Goal: Task Accomplishment & Management: Manage account settings

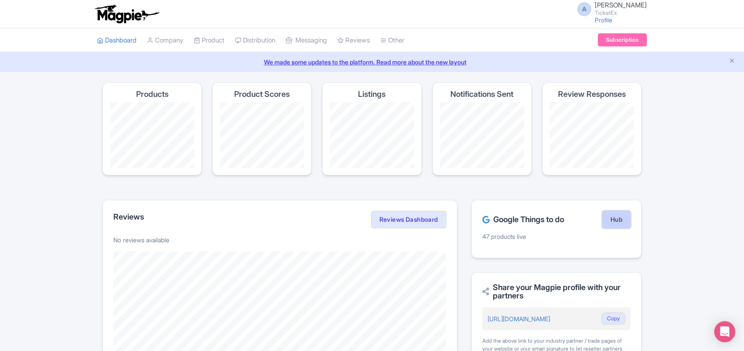
click at [611, 220] on link "Hub" at bounding box center [617, 220] width 28 height 18
click at [218, 60] on link "My Products" at bounding box center [235, 63] width 83 height 14
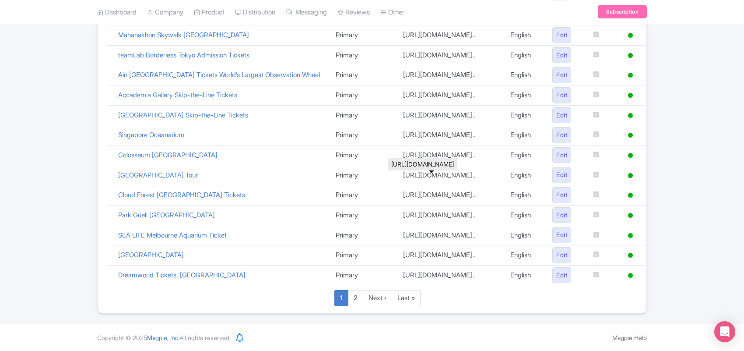
scroll to position [413, 0]
click at [355, 300] on link "2" at bounding box center [355, 298] width 15 height 16
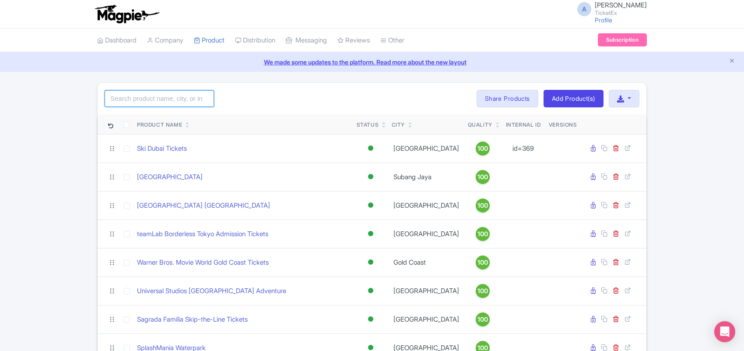
click at [151, 99] on input "search" at bounding box center [159, 98] width 109 height 17
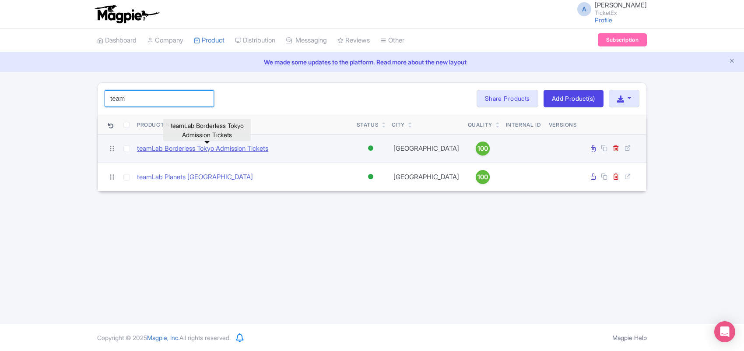
type input "team"
click at [226, 150] on link "teamLab Borderless Tokyo Admission Tickets" at bounding box center [202, 149] width 131 height 10
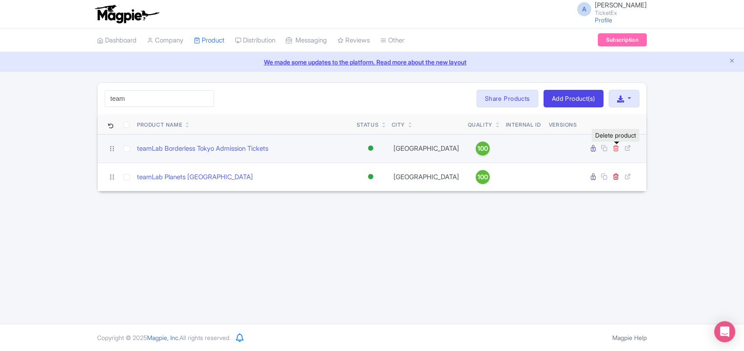
click at [616, 148] on icon at bounding box center [616, 148] width 7 height 7
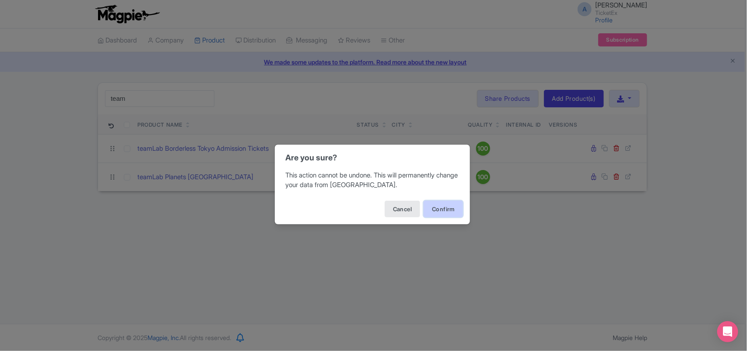
click at [435, 211] on button "Confirm" at bounding box center [443, 209] width 39 height 17
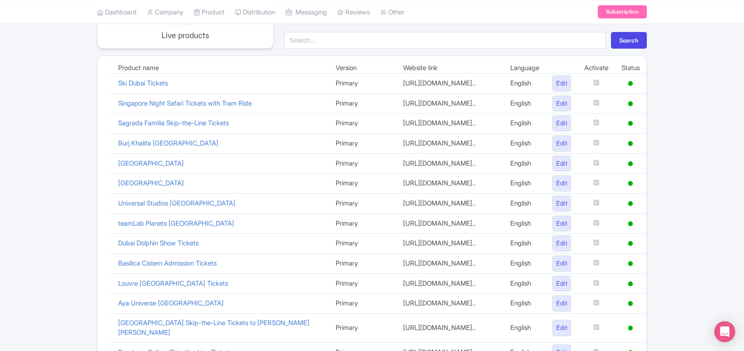
scroll to position [10, 0]
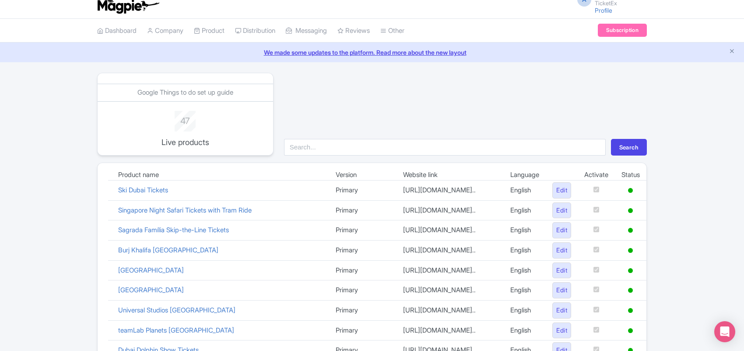
click at [374, 86] on div "Search" at bounding box center [466, 114] width 374 height 83
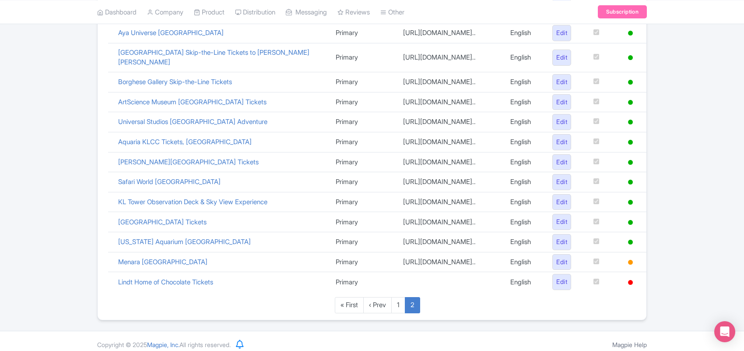
scroll to position [393, 0]
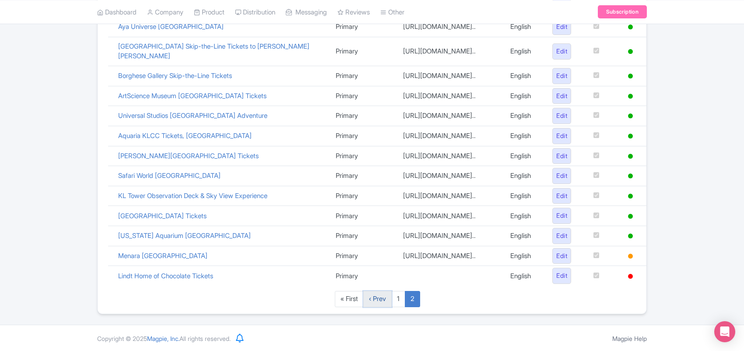
click at [374, 296] on link "‹ Prev" at bounding box center [377, 299] width 28 height 16
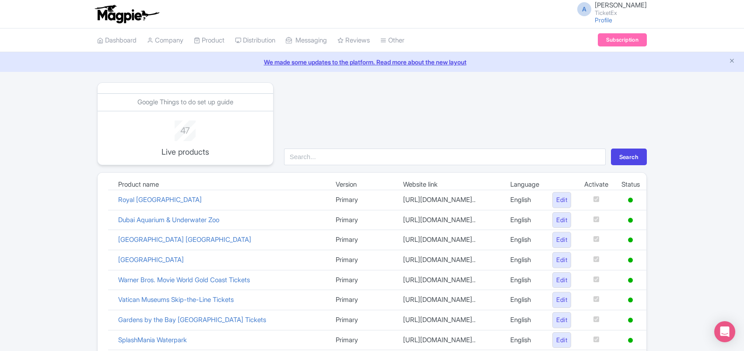
drag, startPoint x: 373, startPoint y: 107, endPoint x: 390, endPoint y: 141, distance: 37.6
click at [373, 106] on div "Search" at bounding box center [466, 123] width 374 height 83
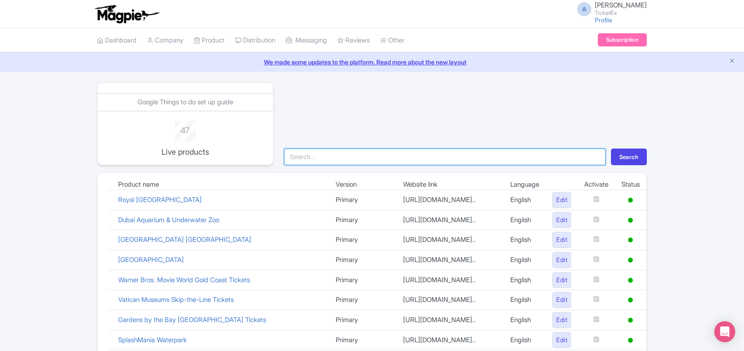
click at [308, 151] on input "search" at bounding box center [445, 156] width 322 height 17
type input "sagrada"
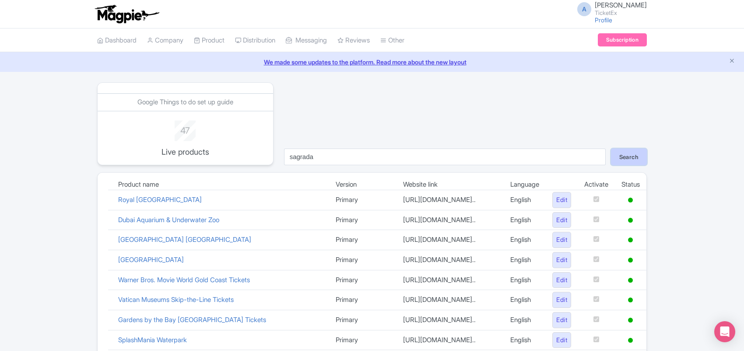
click at [641, 155] on button "Search" at bounding box center [629, 156] width 36 height 17
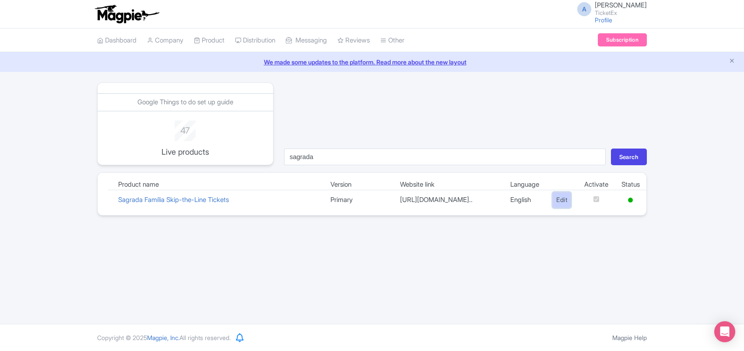
click at [557, 200] on link "Edit" at bounding box center [562, 200] width 19 height 16
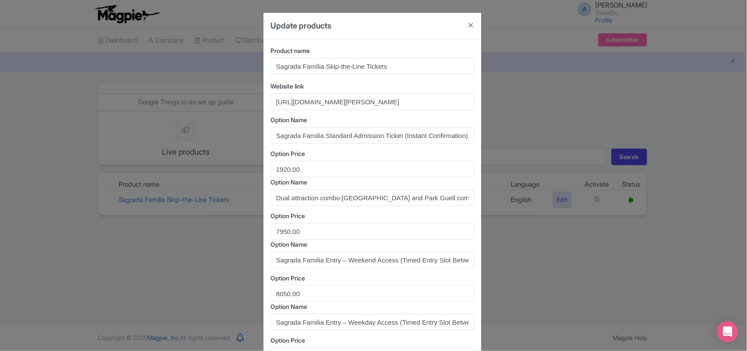
click at [594, 200] on div "Update products Product name Sagrada Família Skip-the-Line Tickets Website link…" at bounding box center [373, 175] width 747 height 351
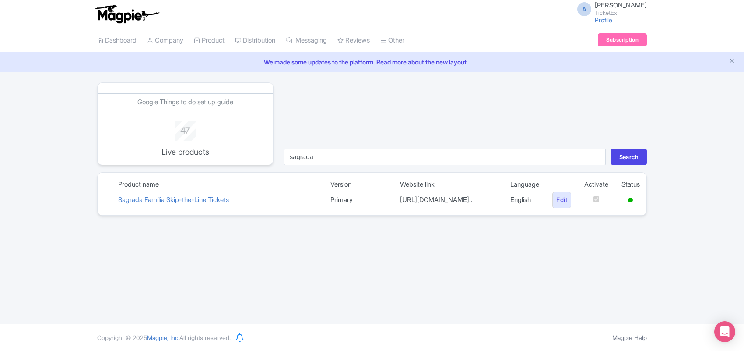
click at [575, 231] on div "A [PERSON_NAME] TicketEx Profile Users Settings Sign out Dashboard Company Prod…" at bounding box center [372, 162] width 744 height 324
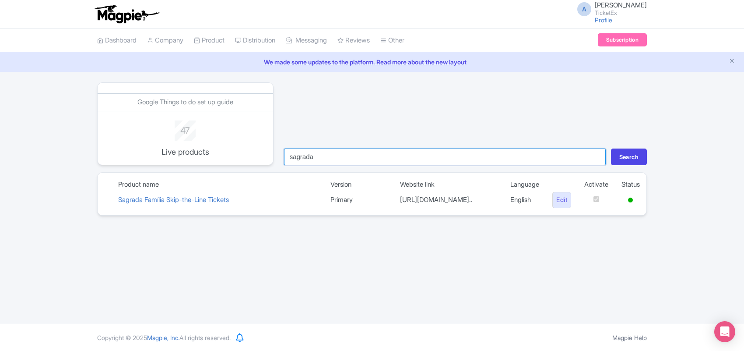
drag, startPoint x: 328, startPoint y: 158, endPoint x: 217, endPoint y: 154, distance: 110.4
click at [217, 154] on div "Google Things to do set up guide 47 Live products sagrada Search" at bounding box center [372, 123] width 561 height 83
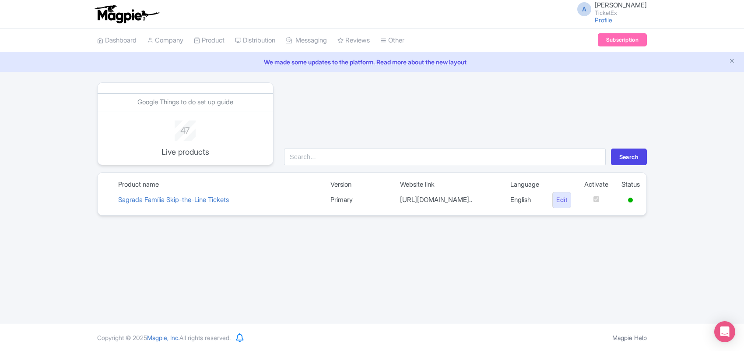
drag, startPoint x: 305, startPoint y: 289, endPoint x: 155, endPoint y: 141, distance: 210.9
click at [301, 287] on div "A Anshul Chittodiya TicketEx Profile Users Settings Sign out Dashboard Company …" at bounding box center [372, 162] width 744 height 324
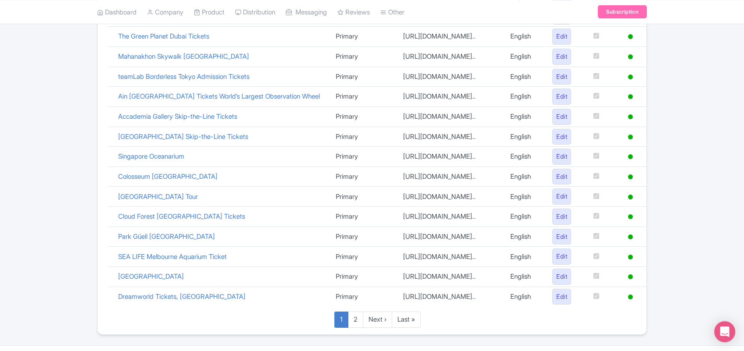
scroll to position [413, 0]
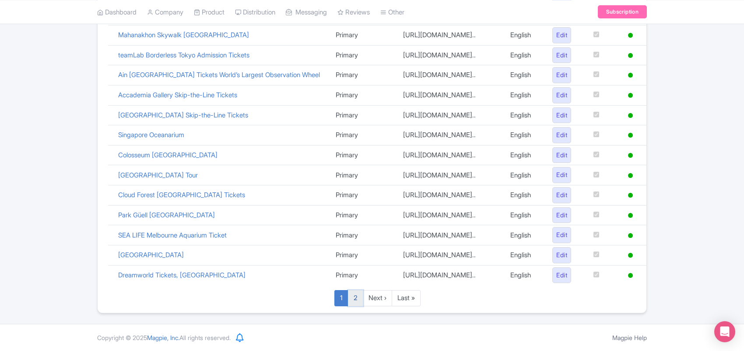
click at [355, 299] on link "2" at bounding box center [355, 298] width 15 height 16
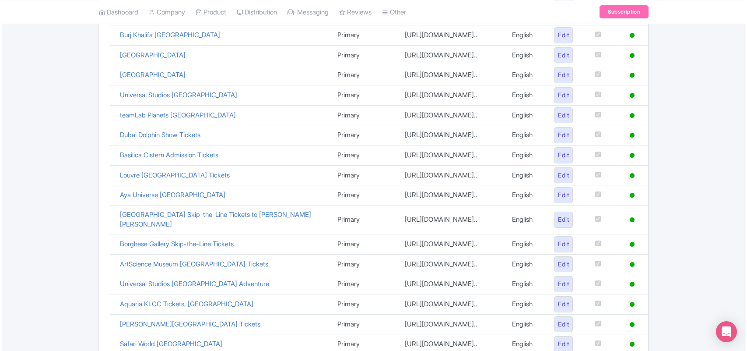
scroll to position [393, 0]
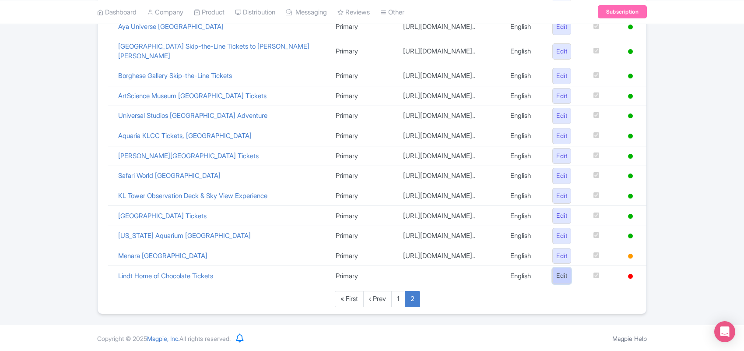
click at [557, 281] on link "Edit" at bounding box center [562, 276] width 19 height 16
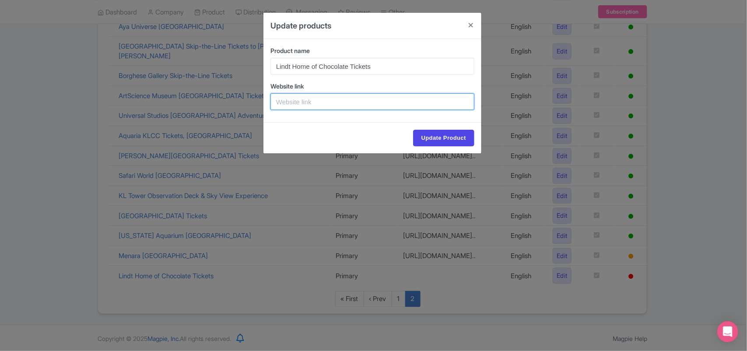
click at [305, 100] on input "text" at bounding box center [373, 101] width 204 height 17
paste input "https://www.ticketex.co/activity/7/lindt-home-of-chocolate-tickets-zurich"
type input "https://www.ticketex.co/activity/7/lindt-home-of-chocolate-tickets-zurich"
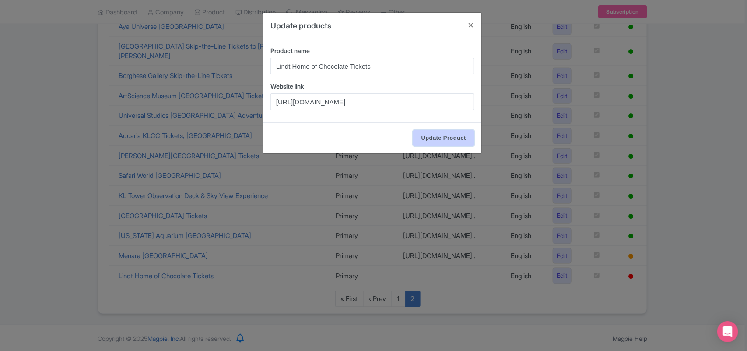
click at [432, 138] on input "Update Product" at bounding box center [443, 138] width 61 height 17
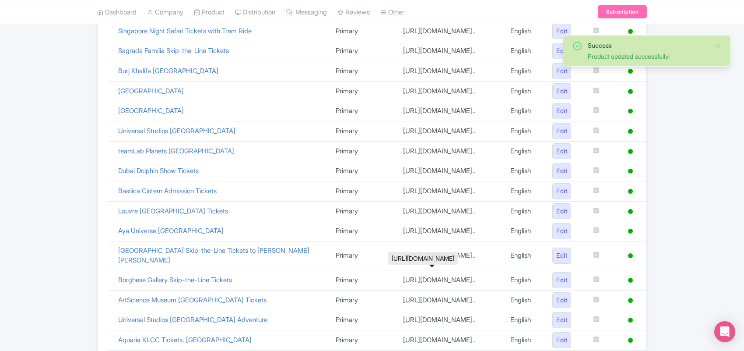
scroll to position [393, 0]
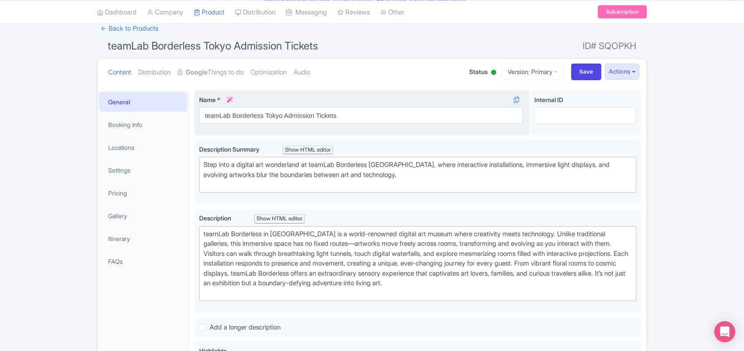
scroll to position [117, 0]
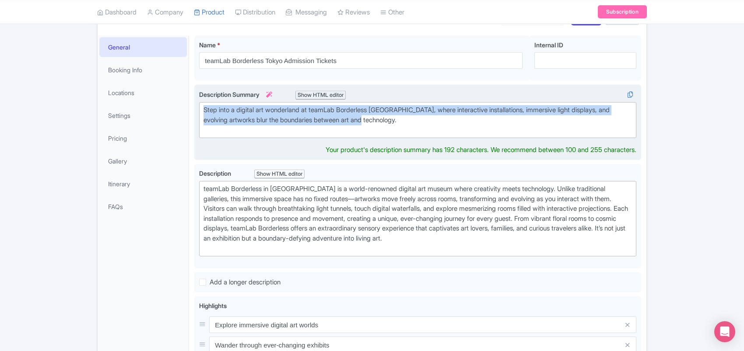
drag, startPoint x: 395, startPoint y: 120, endPoint x: 195, endPoint y: 107, distance: 200.5
click at [195, 107] on div "Step into a digital art wonderland at teamLab Borderless Tokyo, where interacti…" at bounding box center [417, 122] width 447 height 75
type trix-editor "<div>Step into a digital art wonderland at teamLab Borderless Tokyo, where inte…"
copy div "Step into a digital art wonderland at teamLab Borderless Tokyo, where interacti…"
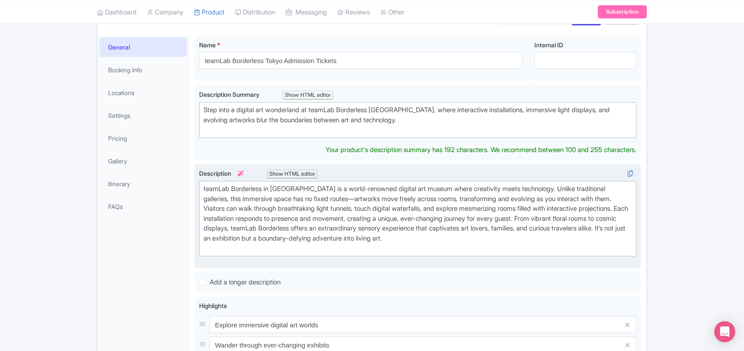
click at [236, 208] on div "teamLab Borderless in Tokyo is a world-renowned digital art museum where creati…" at bounding box center [418, 218] width 429 height 69
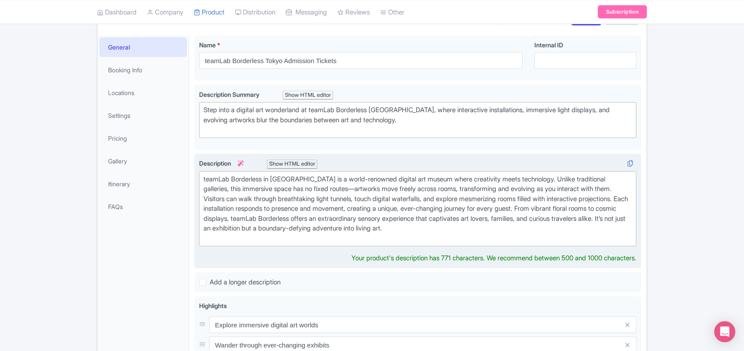
type trix-editor "<div>teamLab Borderless in Tokyo is a world-renowned digital art museum where c…"
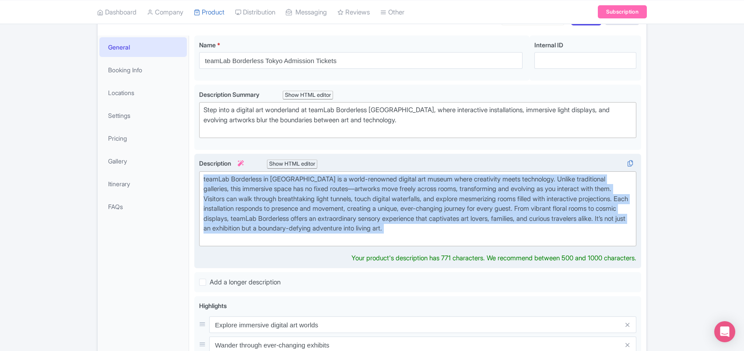
copy div "teamLab Borderless in Tokyo is a world-renowned digital art museum where creati…"
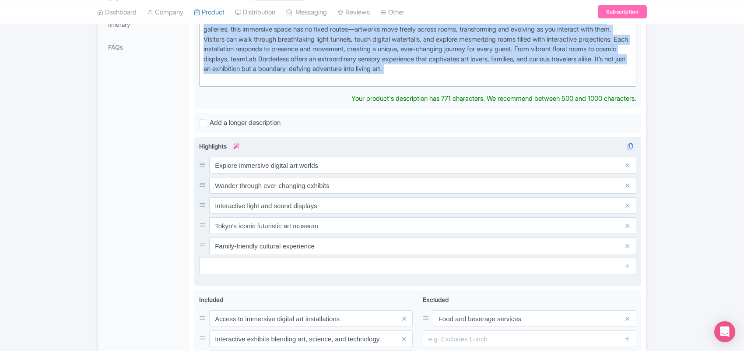
scroll to position [281, 0]
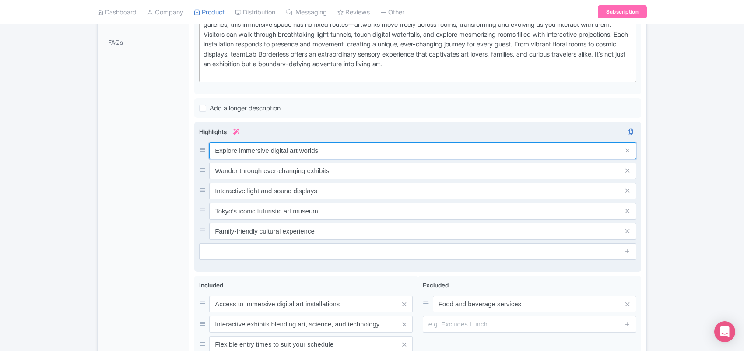
drag, startPoint x: 300, startPoint y: 159, endPoint x: 198, endPoint y: 159, distance: 102.0
click at [198, 159] on div "Explore immersive digital art worlds Wander through ever-changing exhibits Inte…" at bounding box center [417, 197] width 447 height 150
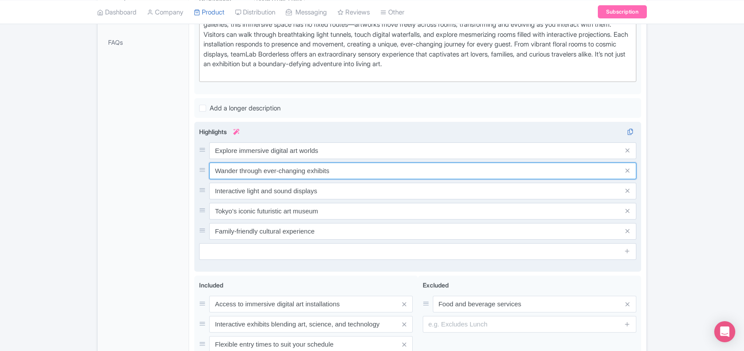
drag, startPoint x: 307, startPoint y: 167, endPoint x: 195, endPoint y: 167, distance: 111.7
click at [195, 167] on div "Explore immersive digital art worlds Wander through ever-changing exhibits Inte…" at bounding box center [417, 197] width 447 height 150
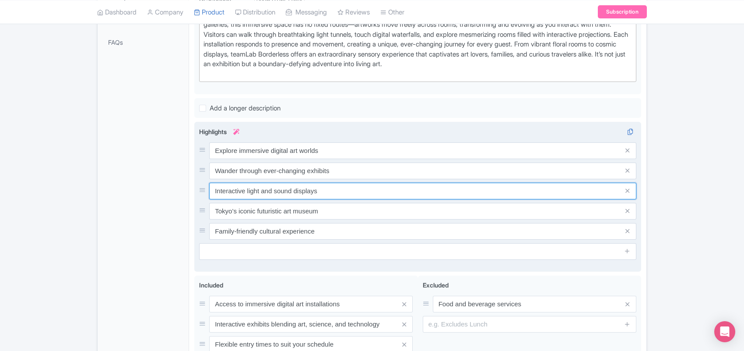
drag, startPoint x: 323, startPoint y: 191, endPoint x: 197, endPoint y: 191, distance: 126.1
click at [197, 191] on div "Explore immersive digital art worlds Wander through ever-changing exhibits Inte…" at bounding box center [417, 197] width 447 height 150
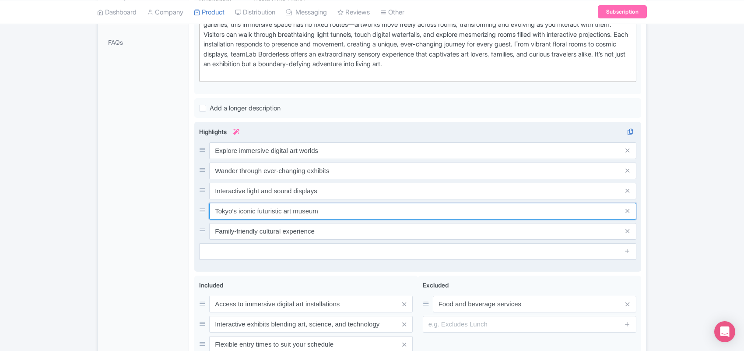
drag, startPoint x: 328, startPoint y: 209, endPoint x: 197, endPoint y: 211, distance: 131.4
click at [197, 211] on div "Explore immersive digital art worlds Wander through ever-changing exhibits Inte…" at bounding box center [417, 197] width 447 height 150
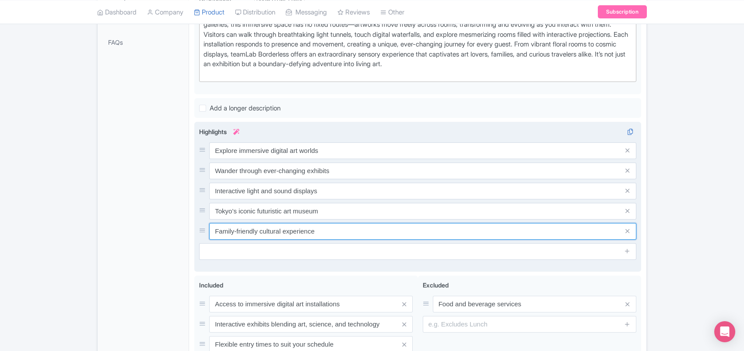
drag, startPoint x: 323, startPoint y: 229, endPoint x: 207, endPoint y: 229, distance: 116.0
click at [207, 229] on div "Family-friendly cultural experience" at bounding box center [417, 231] width 437 height 17
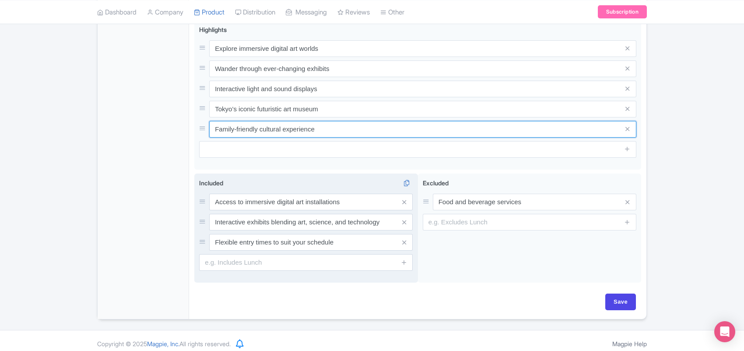
scroll to position [391, 0]
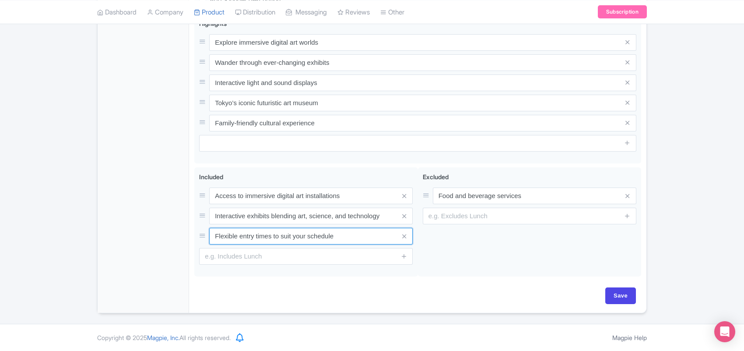
drag, startPoint x: 346, startPoint y: 234, endPoint x: 182, endPoint y: 238, distance: 164.2
click at [182, 238] on div "General Booking Info Locations Settings Pricing Gallery Itinerary FAQs teamLab …" at bounding box center [372, 35] width 549 height 555
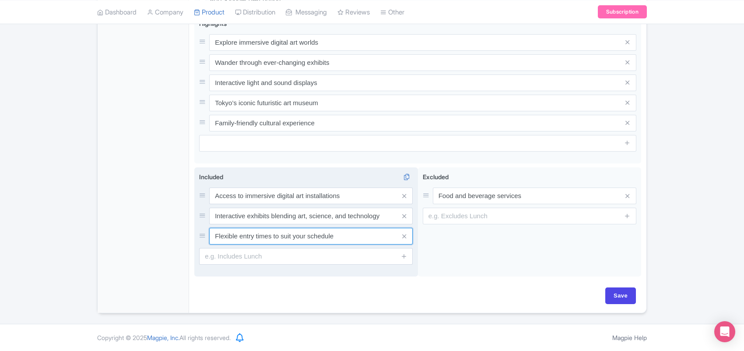
paste input "Complimentary refreshments available on-sit"
type input "Complimentary refreshments available on-site"
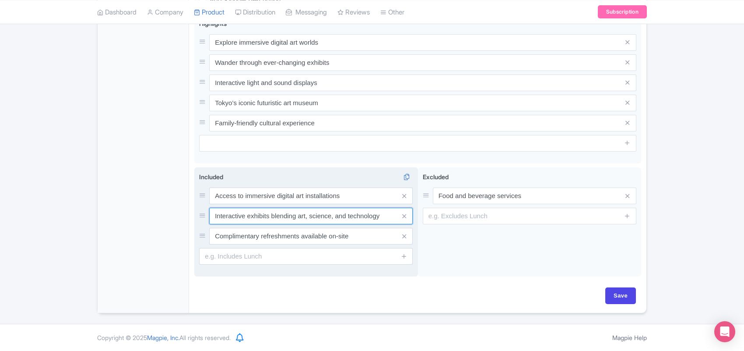
click at [278, 215] on input "Interactive exhibits blending art, science, and technology" at bounding box center [311, 216] width 204 height 17
paste input "Use of the official teamLab Borderless app for enhanced experience"
type input "Use of the official teamLab Borderless app for enhanced experience"
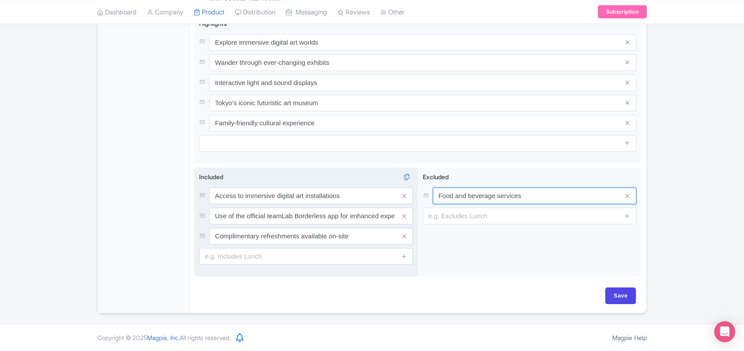
drag, startPoint x: 526, startPoint y: 191, endPoint x: 382, endPoint y: 197, distance: 144.2
click at [382, 197] on div "Access to immersive digital art installations Interactive exhibits blending art…" at bounding box center [417, 223] width 447 height 113
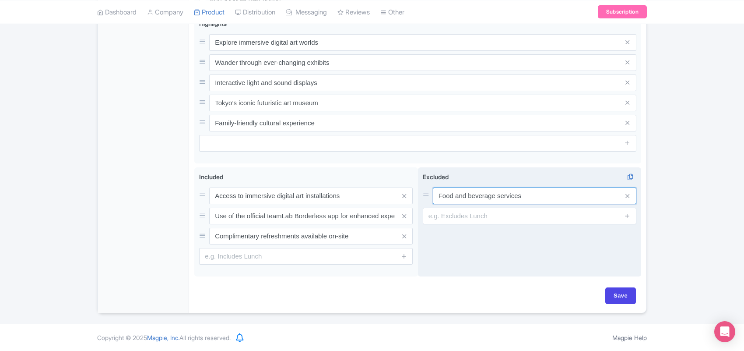
paste input "Transportation to and from the museum"
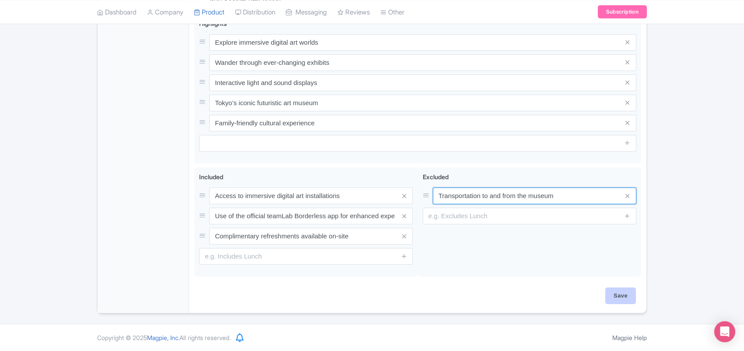
type input "Transportation to and from the museum"
click at [619, 296] on input "Save" at bounding box center [621, 295] width 31 height 17
type input "Saving..."
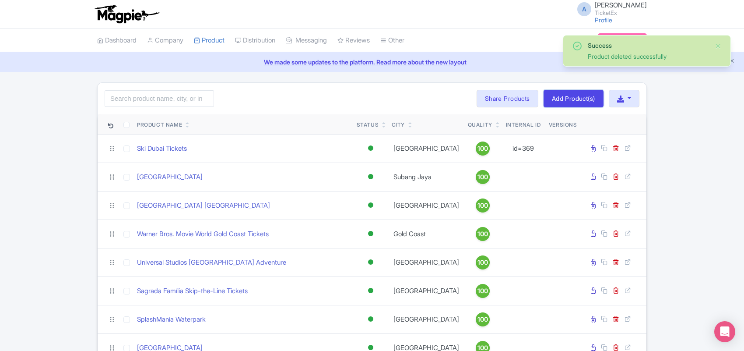
click at [563, 99] on link "Add Product(s)" at bounding box center [574, 99] width 60 height 18
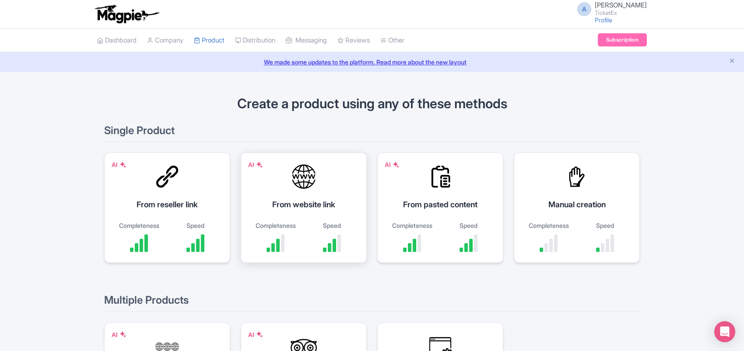
click at [288, 202] on div "From website link" at bounding box center [304, 204] width 104 height 12
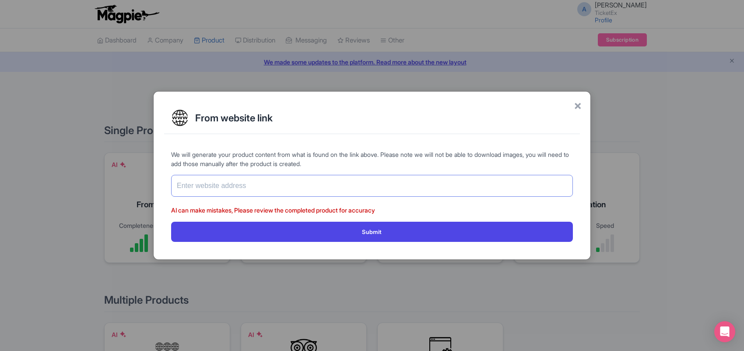
click at [266, 185] on input "text" at bounding box center [372, 186] width 402 height 22
paste input "[DOMAIN_NAME][URL]"
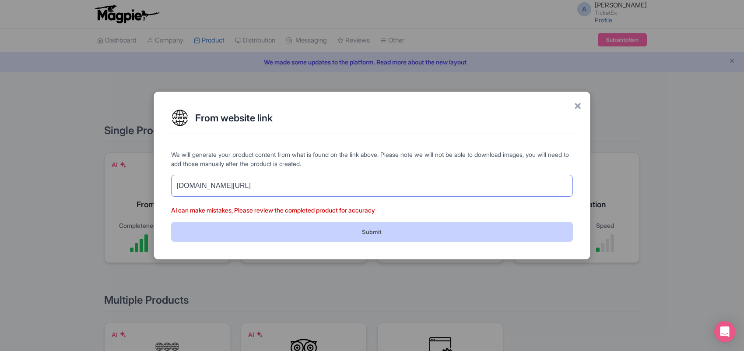
type input "[DOMAIN_NAME][URL]"
click at [365, 234] on button "Submit" at bounding box center [372, 232] width 402 height 20
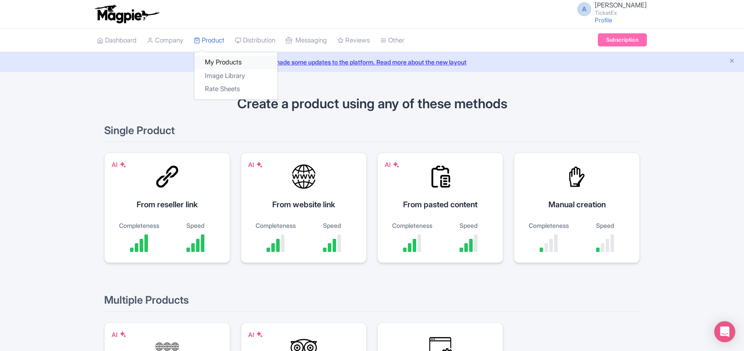
click at [218, 62] on link "My Products" at bounding box center [235, 63] width 83 height 14
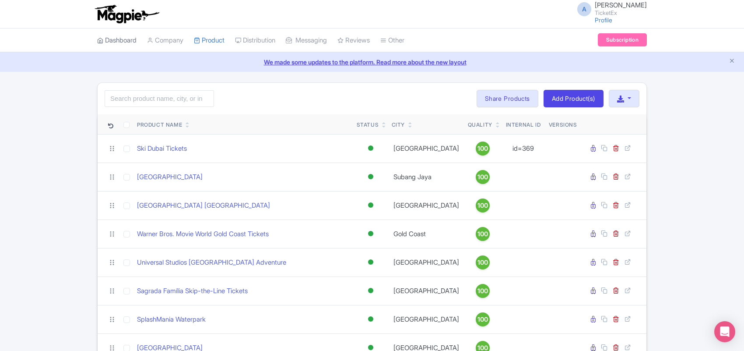
click at [123, 39] on link "Dashboard" at bounding box center [116, 40] width 39 height 24
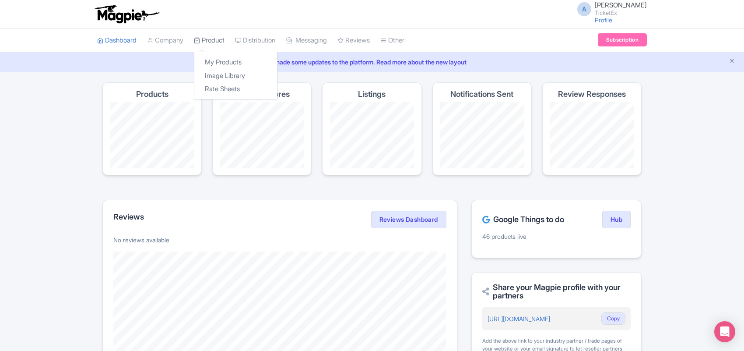
click at [212, 42] on link "Product" at bounding box center [209, 40] width 31 height 24
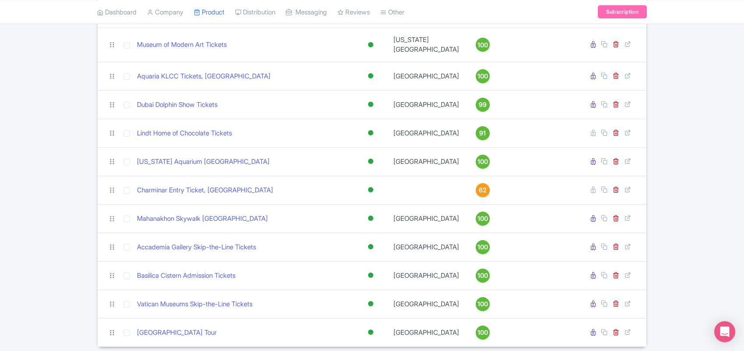
scroll to position [1238, 0]
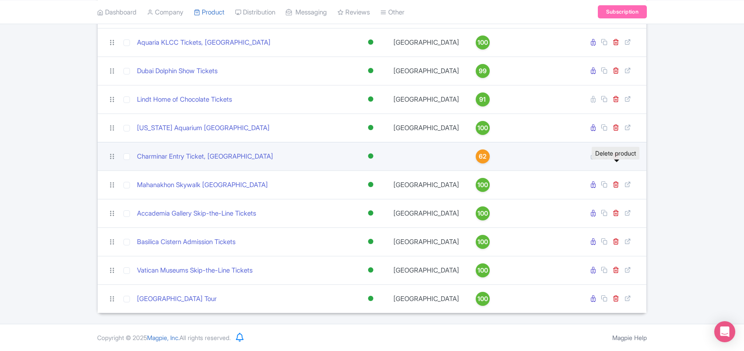
click at [617, 157] on icon at bounding box center [616, 155] width 7 height 7
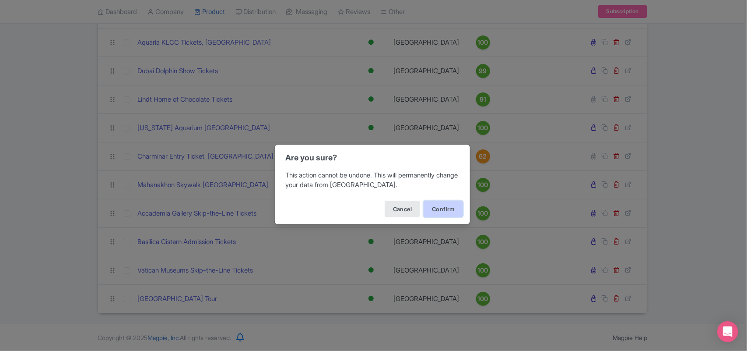
click at [439, 210] on button "Confirm" at bounding box center [443, 209] width 39 height 17
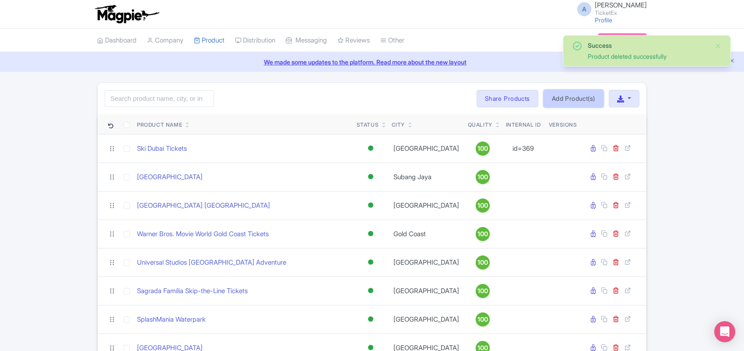
click at [559, 95] on link "Add Product(s)" at bounding box center [574, 99] width 60 height 18
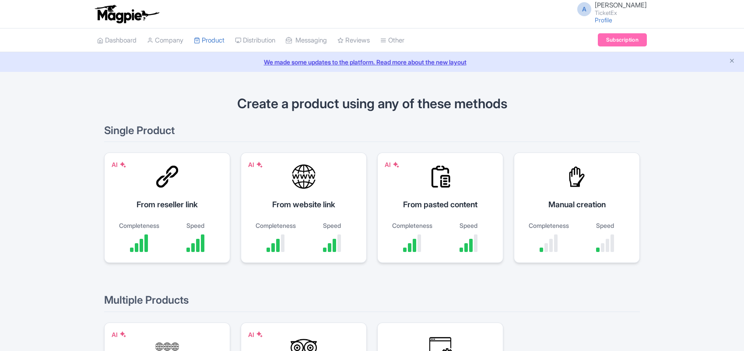
click at [305, 201] on div "From website link" at bounding box center [304, 204] width 104 height 12
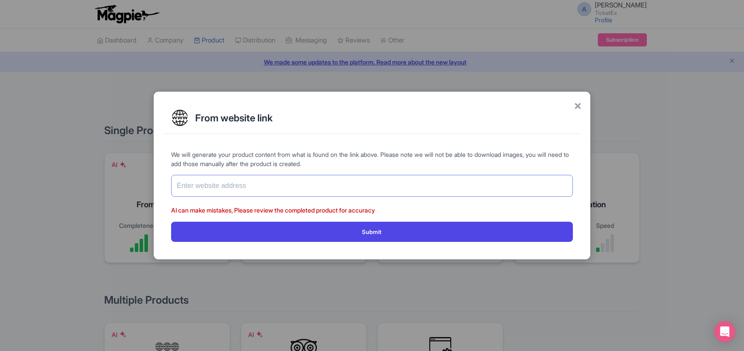
click at [249, 180] on input "text" at bounding box center [372, 186] width 402 height 22
paste input "[URL][DOMAIN_NAME]"
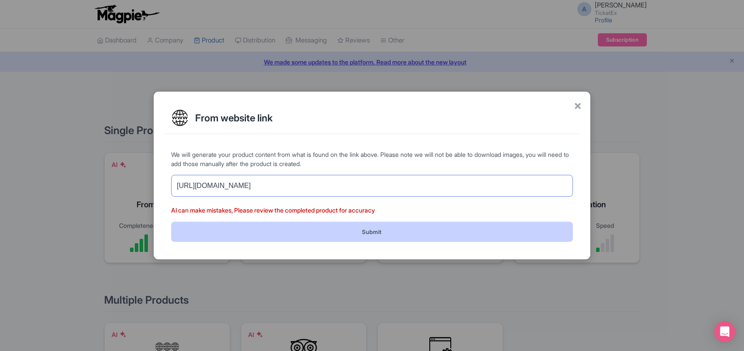
type input "[URL][DOMAIN_NAME]"
click at [317, 236] on button "Submit" at bounding box center [372, 232] width 402 height 20
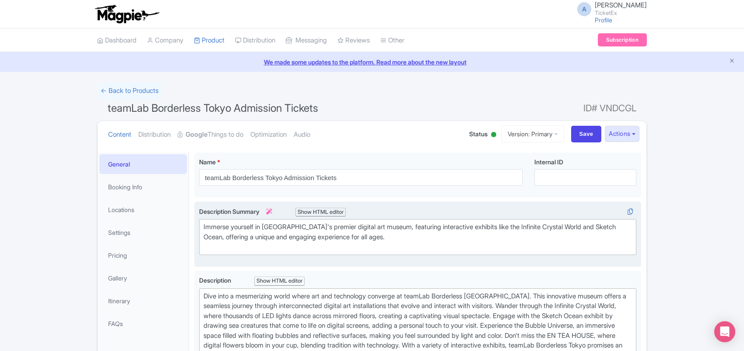
type trix-editor "<div>Dive into a mesmerizing world where art and technology converge at teamLab…"
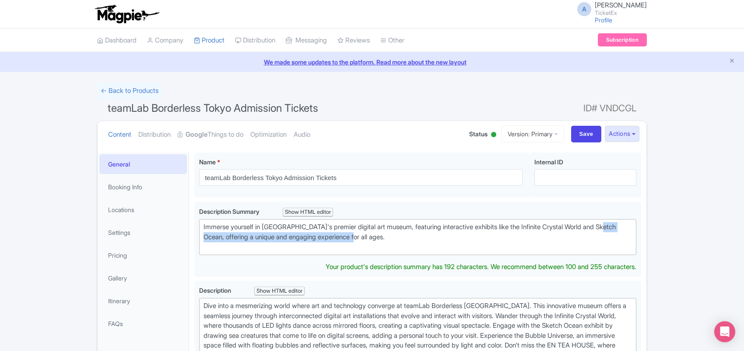
drag, startPoint x: 388, startPoint y: 238, endPoint x: 188, endPoint y: 233, distance: 200.2
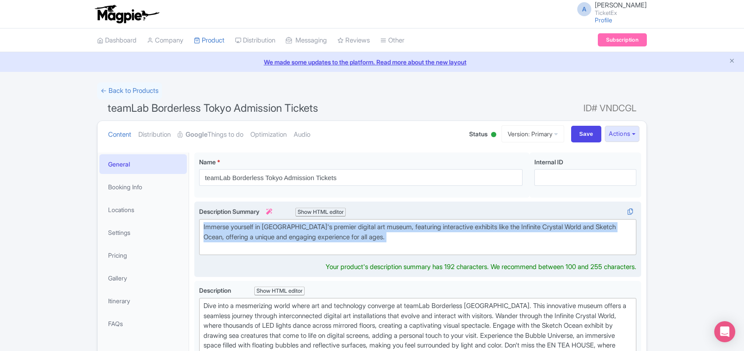
paste trix-editor "Step into a digital art wonderland at teamLab Borderless Tokyo, where interacti…"
type trix-editor "<div>Step into a digital art wonderland at teamLab Borderless Tokyo, where inte…"
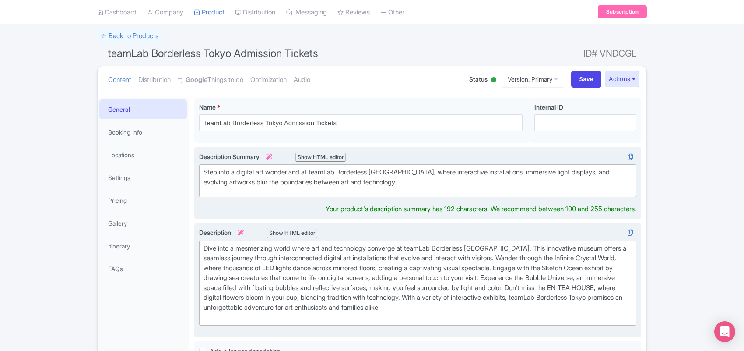
scroll to position [45, 0]
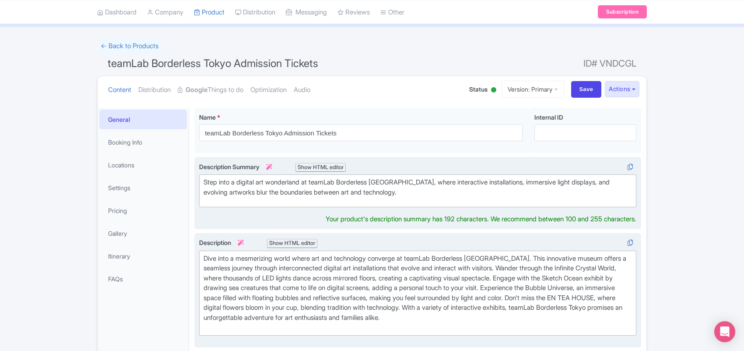
click at [254, 279] on div "Dive into a mesmerizing world where art and technology converge at teamLab Bord…" at bounding box center [418, 293] width 429 height 79
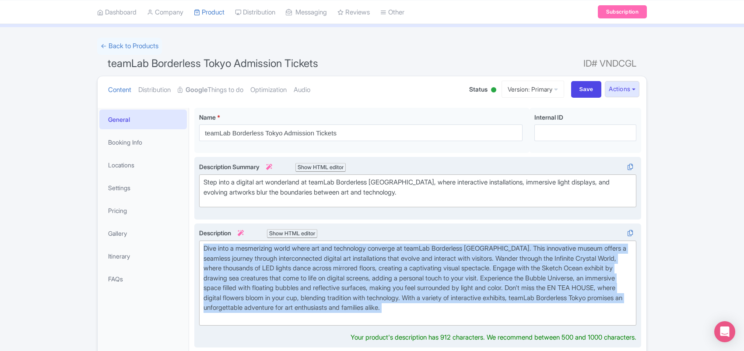
paste trix-editor "<div>teamLab Borderless in Tokyo is a world-renowned digital art museum where c…"
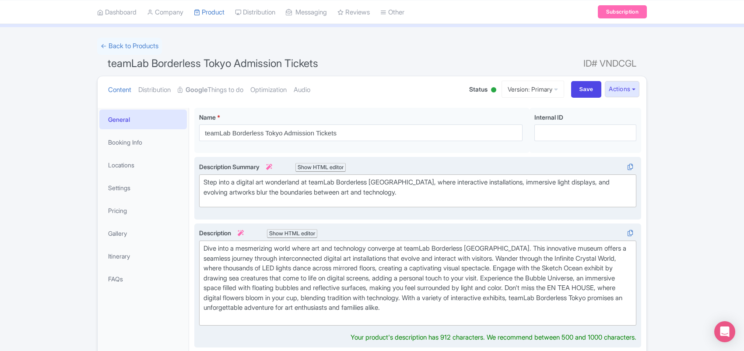
type trix-editor "<div>teamLab Borderless in Tokyo is a world-renowned digital art museum where c…"
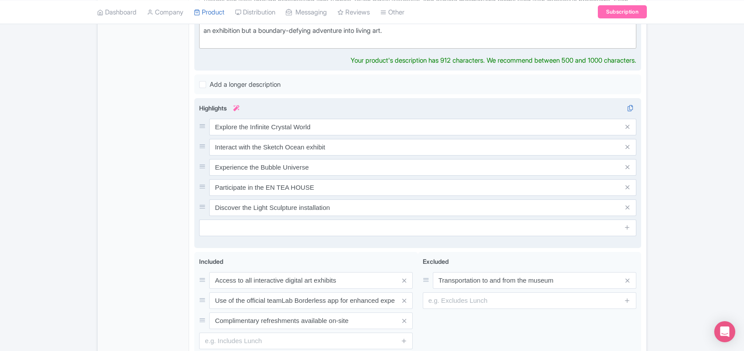
scroll to position [318, 0]
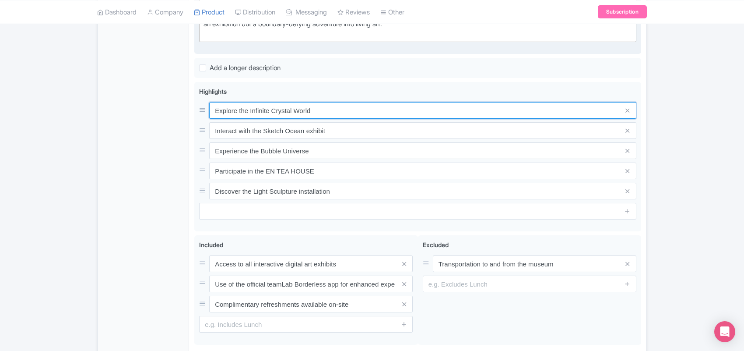
drag, startPoint x: 326, startPoint y: 120, endPoint x: 180, endPoint y: 120, distance: 146.7
click at [180, 120] on div "General Booking Info Locations Settings Pricing Gallery Itinerary FAQs teamLab …" at bounding box center [372, 105] width 549 height 552
paste input "immersive digital art worlds"
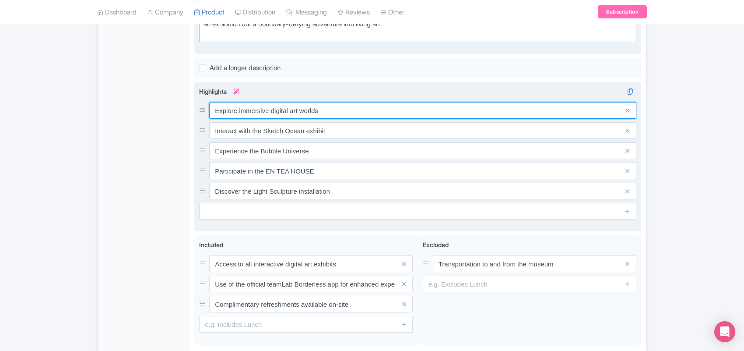
type input "Explore immersive digital art worlds"
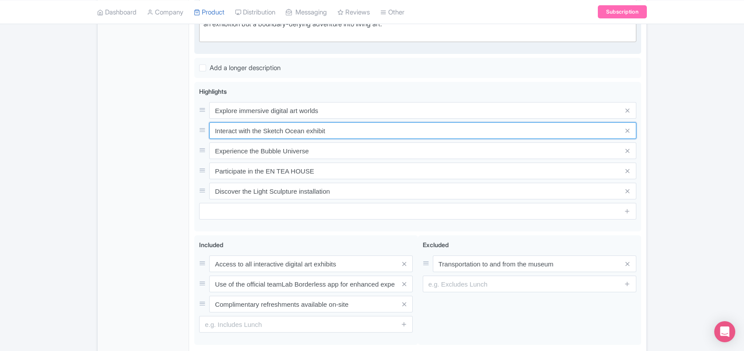
drag, startPoint x: 298, startPoint y: 134, endPoint x: 174, endPoint y: 134, distance: 123.9
click at [174, 134] on div "General Booking Info Locations Settings Pricing Gallery Itinerary FAQs teamLab …" at bounding box center [372, 105] width 549 height 552
paste input "Wander through ever-changing exhibits"
type input "Wander through ever-changing exhibits"
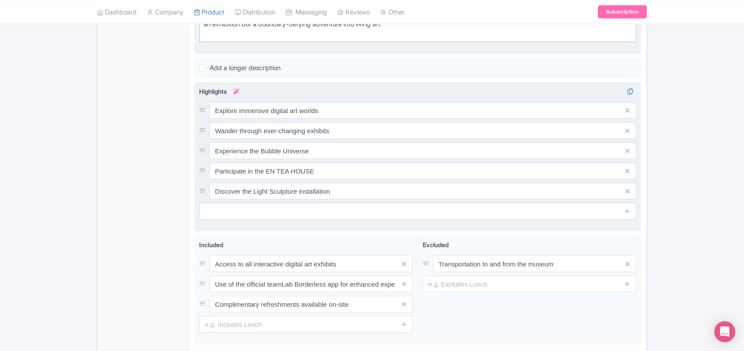
drag, startPoint x: 174, startPoint y: 134, endPoint x: 276, endPoint y: 143, distance: 102.0
click at [230, 136] on div "General Booking Info Locations Settings Pricing Gallery Itinerary FAQs teamLab …" at bounding box center [372, 105] width 549 height 552
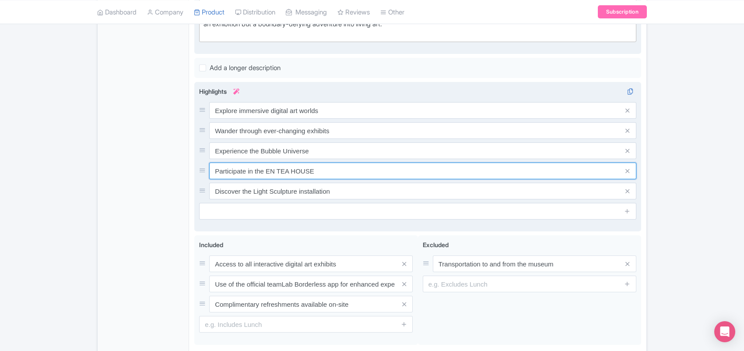
drag, startPoint x: 321, startPoint y: 172, endPoint x: 204, endPoint y: 167, distance: 117.0
click at [204, 167] on div "Participate in the EN TEA HOUSE" at bounding box center [417, 170] width 437 height 17
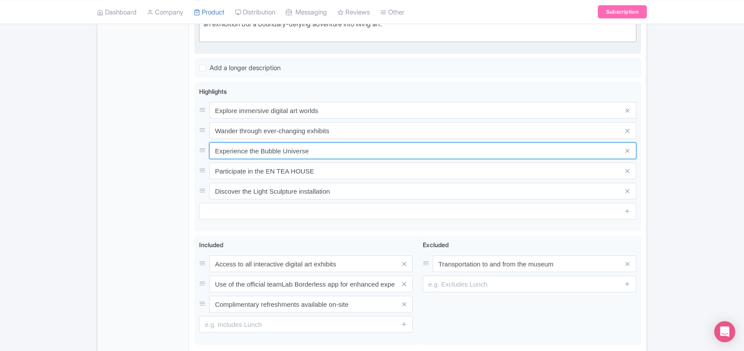
drag, startPoint x: 320, startPoint y: 149, endPoint x: 167, endPoint y: 151, distance: 153.3
click at [167, 151] on div "General Booking Info Locations Settings Pricing Gallery Itinerary FAQs teamLab …" at bounding box center [372, 105] width 549 height 552
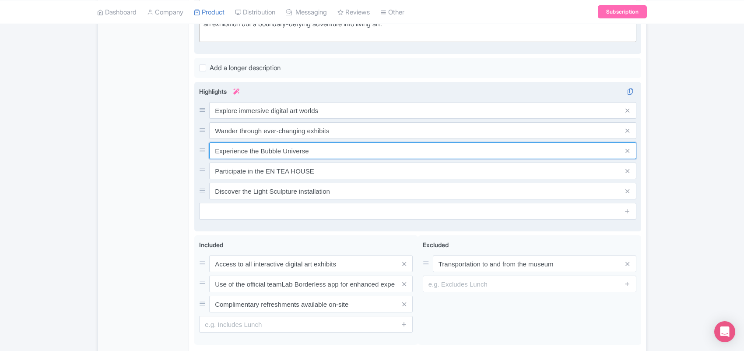
paste input "Interactive light and sound displays"
type input "Interactive light and sound displays"
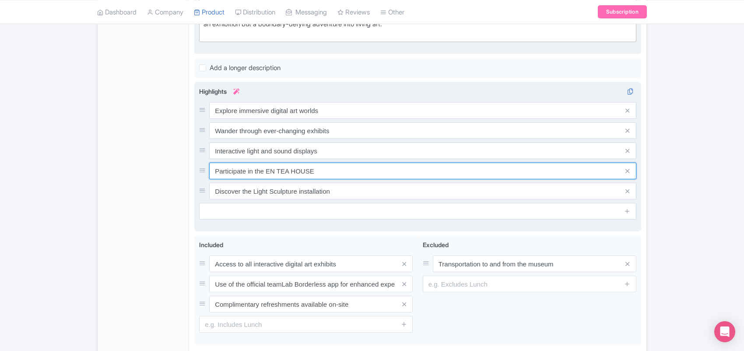
drag, startPoint x: 308, startPoint y: 169, endPoint x: 200, endPoint y: 163, distance: 108.3
click at [200, 163] on div "Participate in the EN TEA HOUSE" at bounding box center [417, 170] width 437 height 17
paste input "Tokyo’s iconic futuristic art museum"
type input "Tokyo’s iconic futuristic art museum"
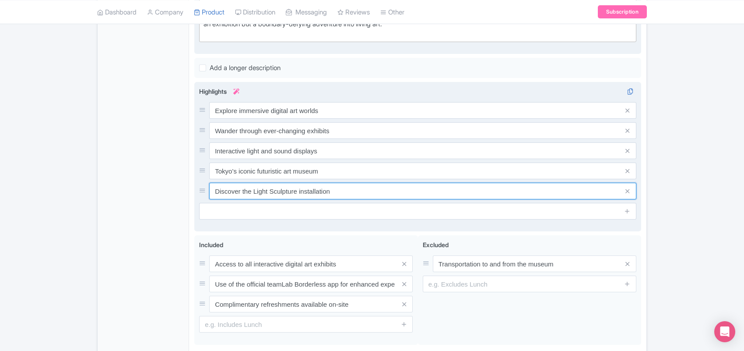
drag, startPoint x: 338, startPoint y: 188, endPoint x: 209, endPoint y: 192, distance: 128.8
click at [209, 192] on input "Discover the Light Sculpture installation" at bounding box center [422, 191] width 427 height 17
paste input "Family-friendly cultural experience"
type input "Family-friendly cultural experience"
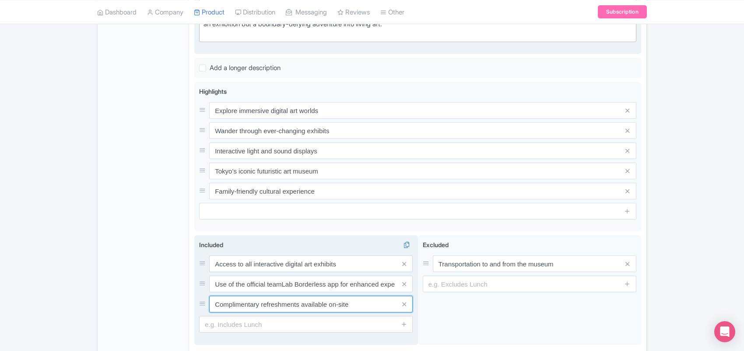
drag, startPoint x: 354, startPoint y: 305, endPoint x: 195, endPoint y: 304, distance: 159.0
click at [195, 304] on div "Included i Access to all interactive digital art exhibits Use of the official t…" at bounding box center [306, 289] width 224 height 109
click at [355, 285] on input "Use of the official teamLab Borderless app for enhanced experience" at bounding box center [311, 283] width 204 height 17
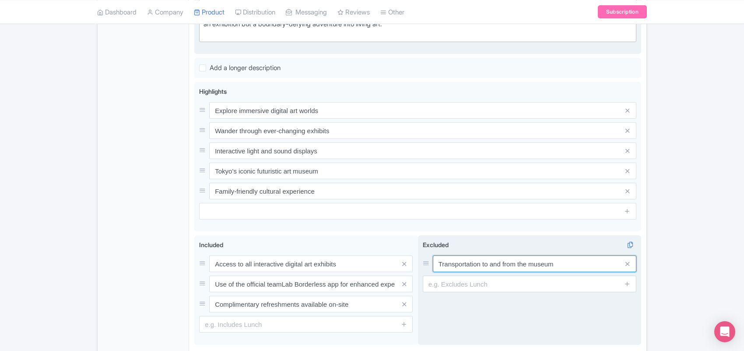
click at [504, 264] on input "Transportation to and from the museum" at bounding box center [535, 263] width 204 height 17
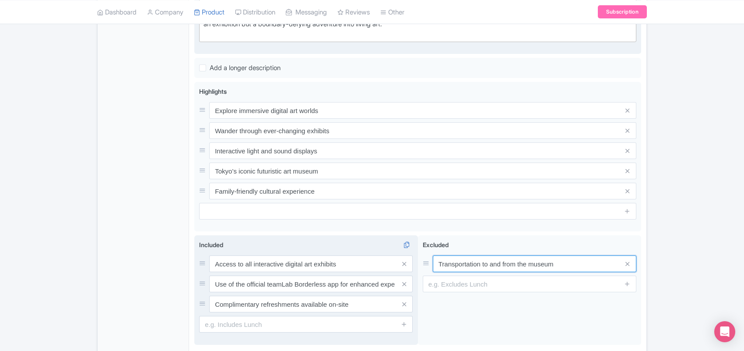
drag, startPoint x: 578, startPoint y: 263, endPoint x: 417, endPoint y: 262, distance: 161.6
click at [417, 262] on div "Access to all interactive digital art exhibits Use of the official teamLab Bord…" at bounding box center [417, 291] width 447 height 113
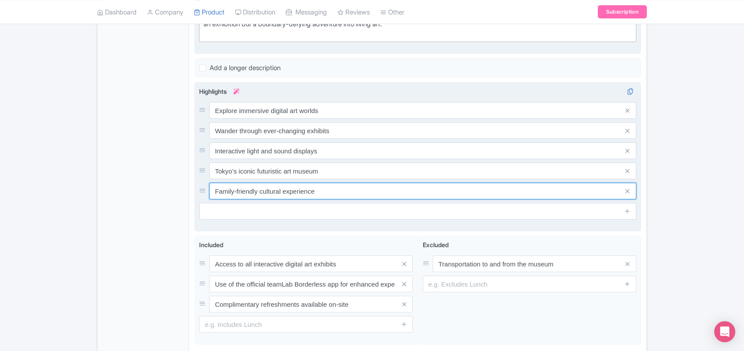
drag, startPoint x: 245, startPoint y: 189, endPoint x: 316, endPoint y: 189, distance: 70.9
click at [316, 189] on input "Family-friendly cultural experience" at bounding box center [422, 191] width 427 height 17
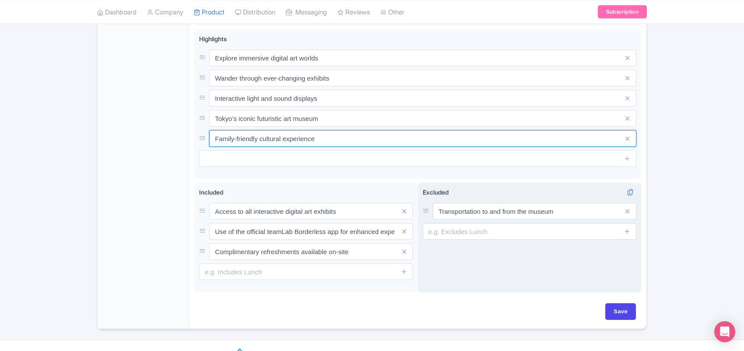
scroll to position [388, 0]
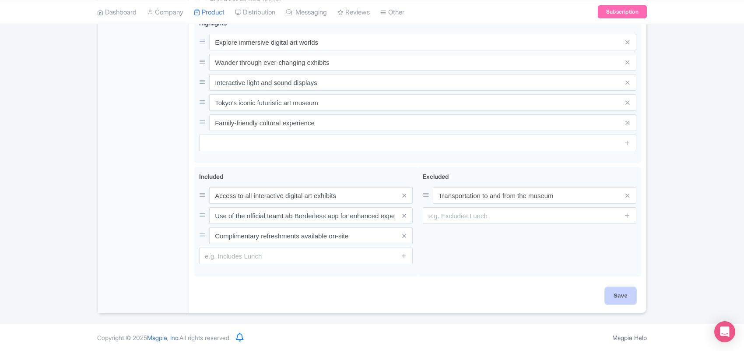
click at [615, 290] on input "Save" at bounding box center [621, 295] width 31 height 17
type input "Saving..."
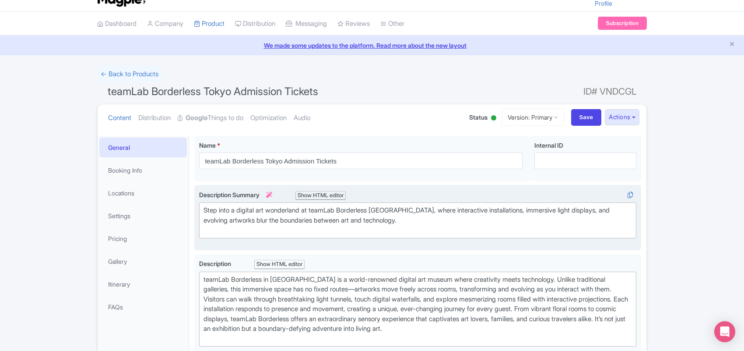
scroll to position [10, 0]
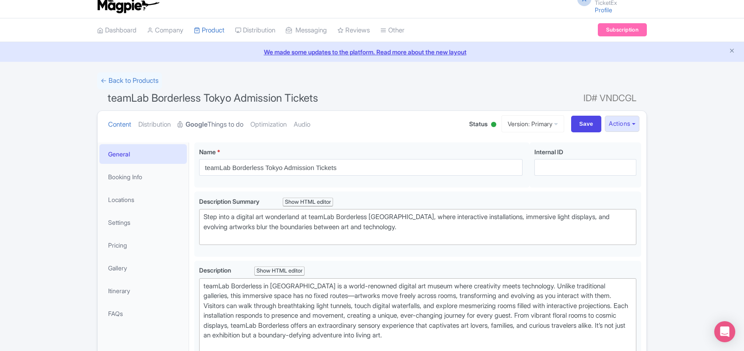
click at [219, 125] on link "Google Things to do" at bounding box center [211, 125] width 66 height 28
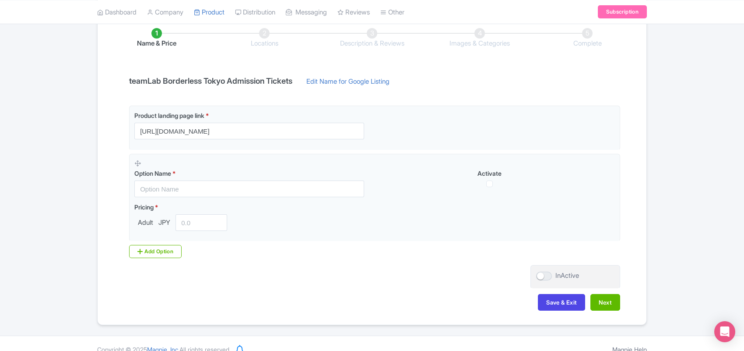
scroll to position [160, 0]
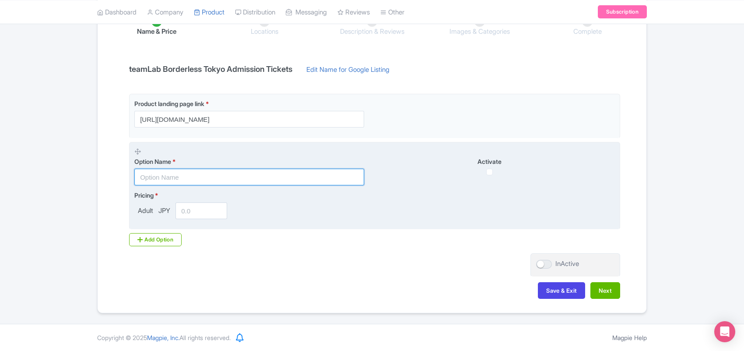
click at [180, 174] on input "text" at bounding box center [249, 177] width 230 height 17
paste input "TeamLab Borderless general admission tickets"
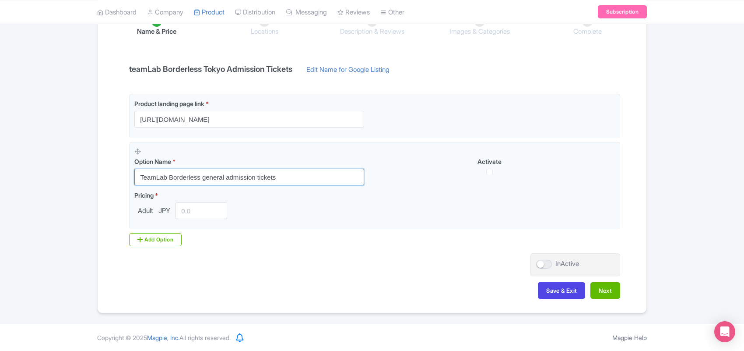
type input "TeamLab Borderless general admission tickets"
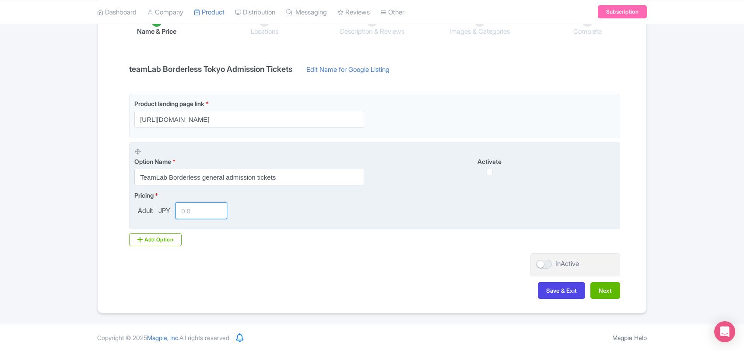
click at [201, 208] on input "number" at bounding box center [202, 210] width 52 height 17
type input "2099"
click at [489, 173] on input "checkbox" at bounding box center [489, 172] width 7 height 7
checkbox input "true"
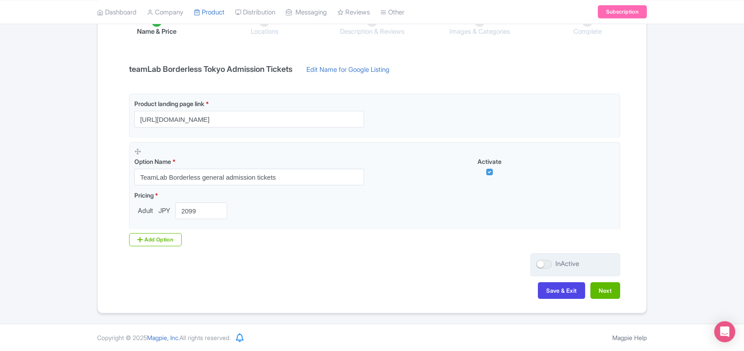
click at [544, 260] on div at bounding box center [544, 264] width 16 height 9
click at [542, 261] on input "InActive" at bounding box center [539, 264] width 6 height 6
checkbox input "true"
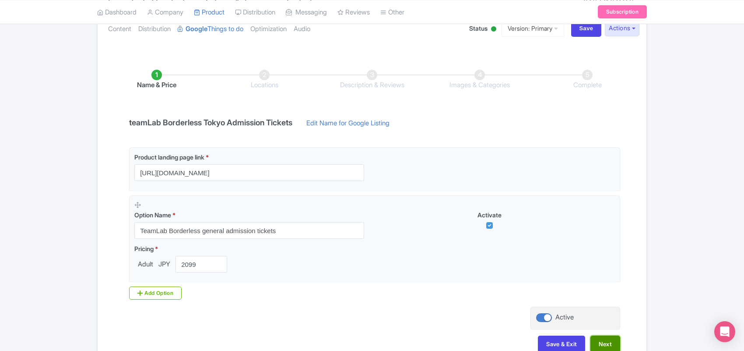
click at [597, 349] on button "Next" at bounding box center [606, 343] width 30 height 17
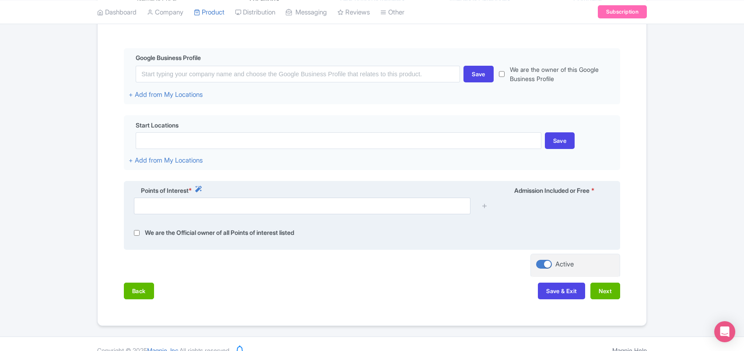
scroll to position [206, 0]
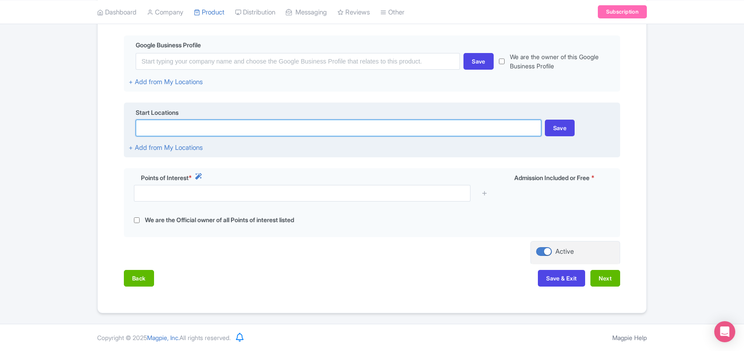
click at [176, 125] on input at bounding box center [338, 128] width 405 height 17
paste input "Japan,106 0041, Tokyo ,Minato city, Toranomon, 5 chome-9 Azabudai hills garden,…"
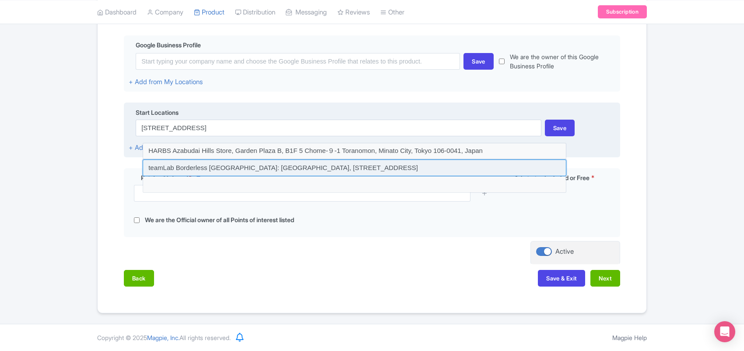
click at [513, 169] on input at bounding box center [355, 167] width 424 height 17
type input "teamLab Borderless Tokyo: MORI Building DIGITAL ART MUSEUM, Azabudai Hills Gard…"
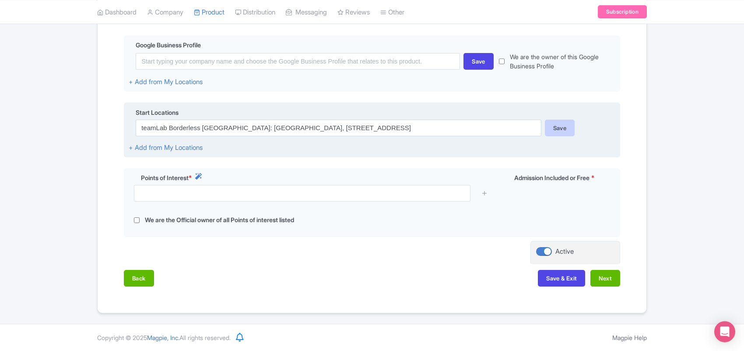
click at [559, 128] on div "Save" at bounding box center [560, 128] width 30 height 17
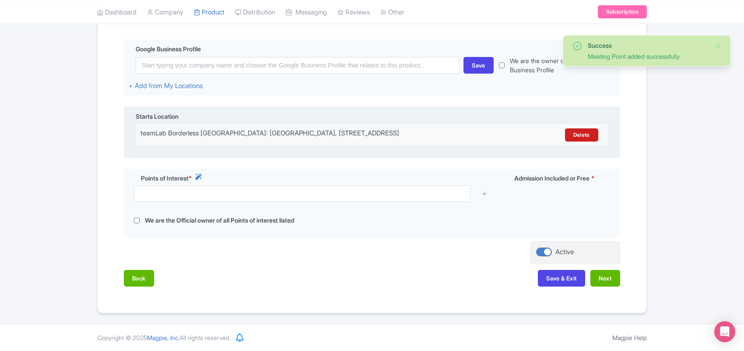
drag, startPoint x: 328, startPoint y: 138, endPoint x: 134, endPoint y: 127, distance: 194.3
click at [134, 127] on div "Starts Location teamLab Borderless Tokyo: MORI Building DIGITAL ART MUSEUM, Aza…" at bounding box center [372, 131] width 497 height 51
copy div "teamLab Borderless Tokyo: MORI Building DIGITAL ART MUSEUM, Azabudai Hills Gard…"
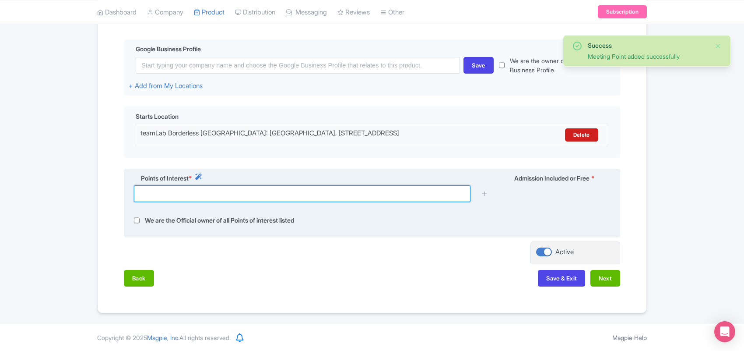
click at [167, 194] on input "text" at bounding box center [302, 193] width 337 height 17
paste input "teamLab Borderless Tokyo: MORI Building DIGITAL ART MUSEUM, Azabudai Hills Gard…"
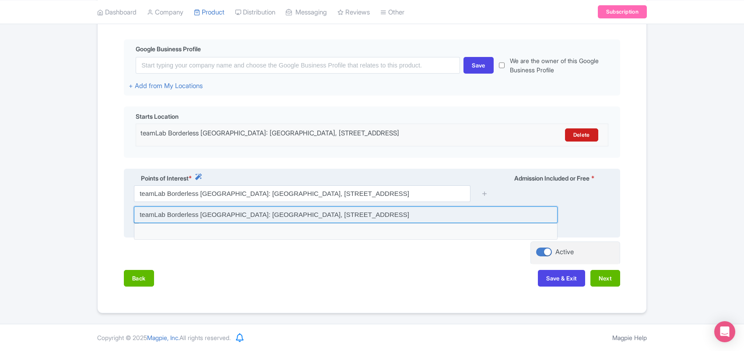
scroll to position [0, 0]
click at [403, 219] on input at bounding box center [346, 214] width 424 height 17
type input "teamLab Borderless Tokyo: MORI Building DIGITAL ART MUSEUM, Azabudai Hills Gard…"
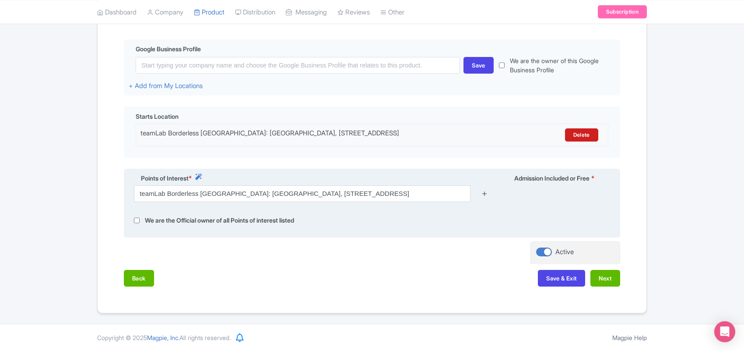
click at [485, 197] on icon at bounding box center [485, 193] width 7 height 7
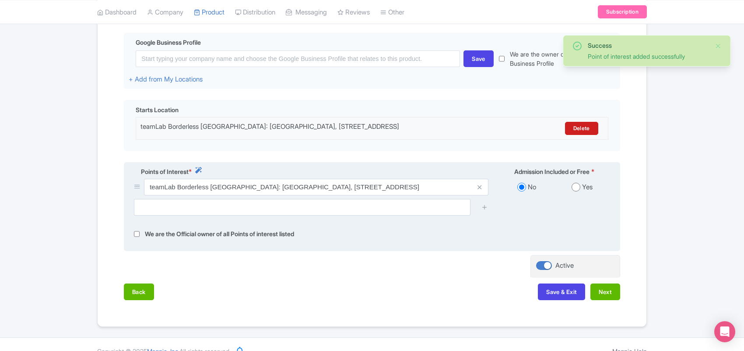
click at [574, 191] on input "radio" at bounding box center [576, 187] width 9 height 9
radio input "true"
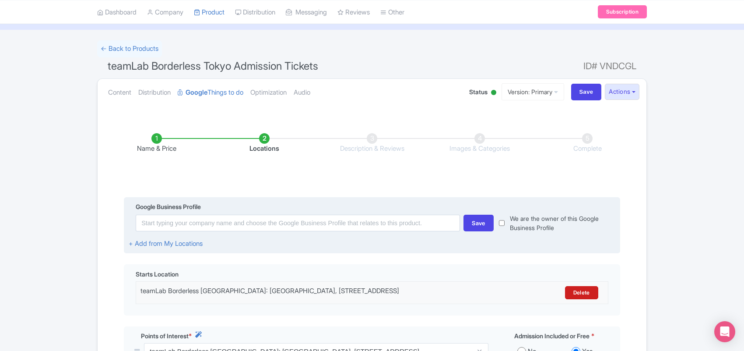
scroll to position [229, 0]
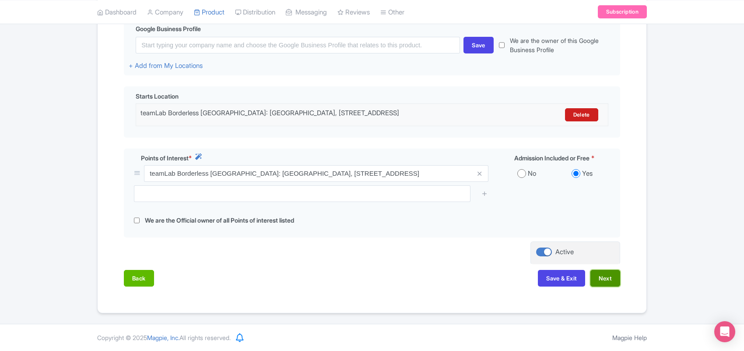
click at [600, 277] on button "Next" at bounding box center [606, 278] width 30 height 17
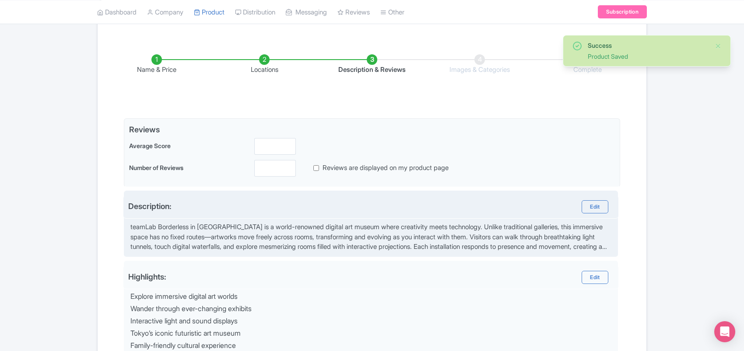
scroll to position [120, 0]
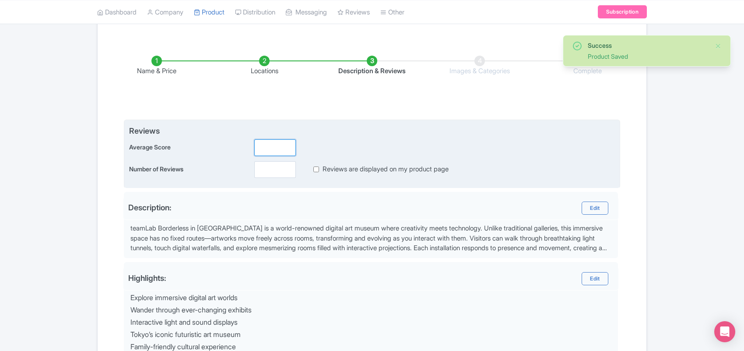
click at [259, 147] on input "number" at bounding box center [275, 147] width 42 height 17
type input "2.9"
click at [263, 170] on input "number" at bounding box center [275, 169] width 42 height 17
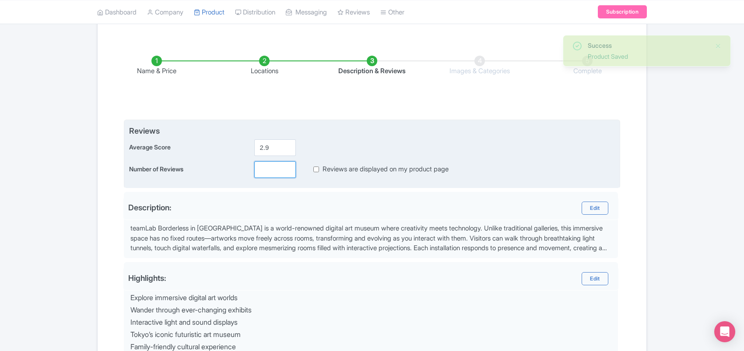
type input "0"
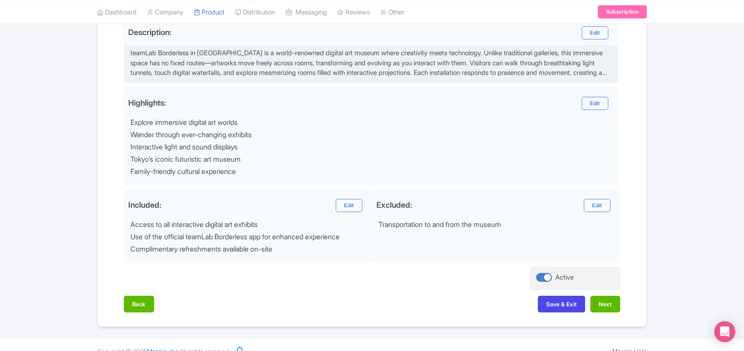
scroll to position [310, 0]
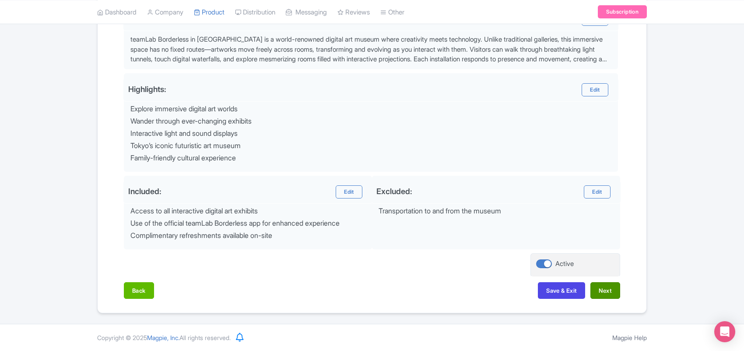
type input "1"
click at [598, 292] on button "Next" at bounding box center [606, 290] width 30 height 17
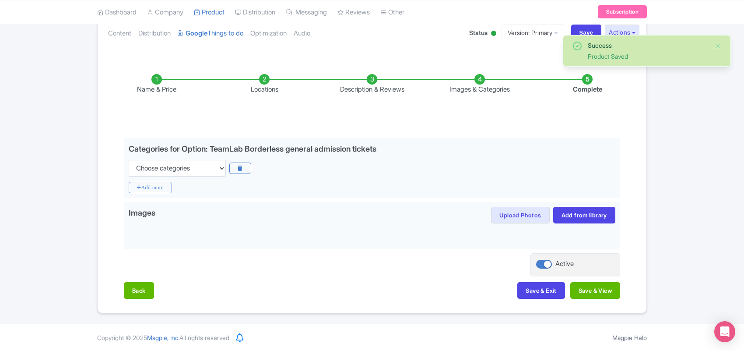
scroll to position [102, 0]
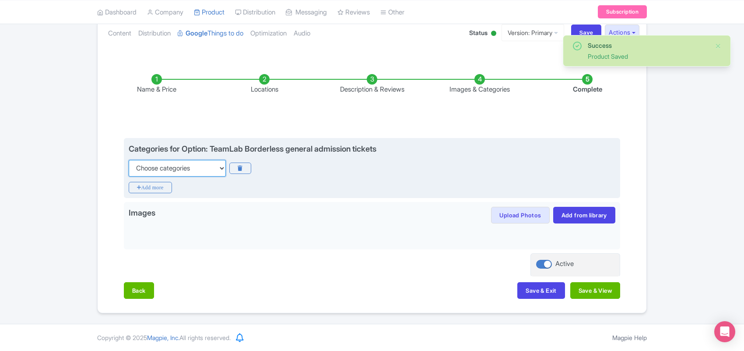
click at [191, 169] on select "Choose categories Adults Only Animals Audio Guide Beaches Bike Tours Boat Tours…" at bounding box center [177, 168] width 97 height 17
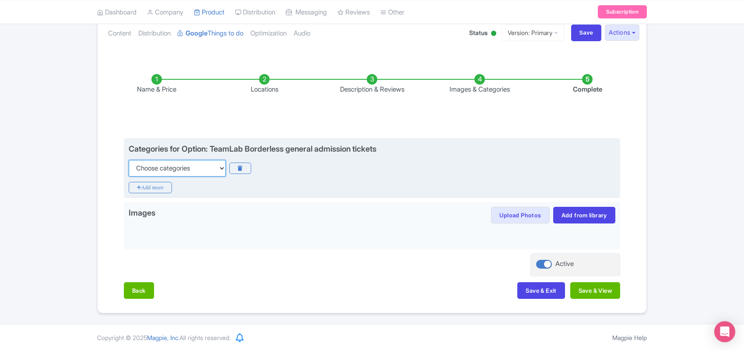
select select "family-friendly"
click at [129, 160] on select "Choose categories Adults Only Animals Audio Guide Beaches Bike Tours Boat Tours…" at bounding box center [177, 168] width 97 height 17
click at [158, 187] on icon "Add more" at bounding box center [150, 187] width 43 height 11
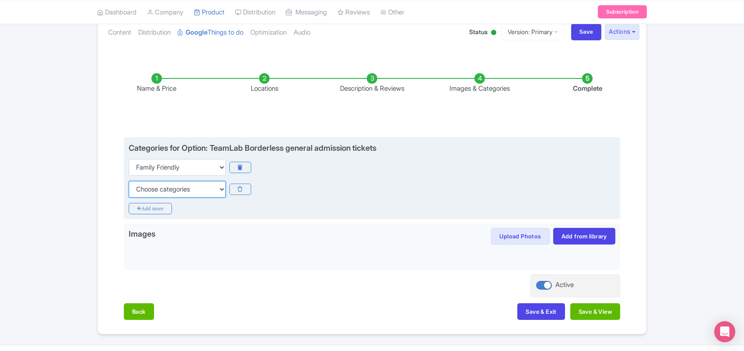
drag, startPoint x: 158, startPoint y: 187, endPoint x: 154, endPoint y: 180, distance: 7.1
click at [155, 186] on select "Choose categories Adults Only Animals Audio Guide Beaches Bike Tours Boat Tours…" at bounding box center [177, 189] width 97 height 17
click at [129, 181] on select "Choose categories Adults Only Animals Audio Guide Beaches Bike Tours Boat Tours…" at bounding box center [177, 189] width 97 height 17
drag, startPoint x: 162, startPoint y: 194, endPoint x: 162, endPoint y: 180, distance: 13.1
click at [162, 194] on select "Choose categories Adults Only Animals Audio Guide Beaches Bike Tours Boat Tours…" at bounding box center [177, 189] width 97 height 17
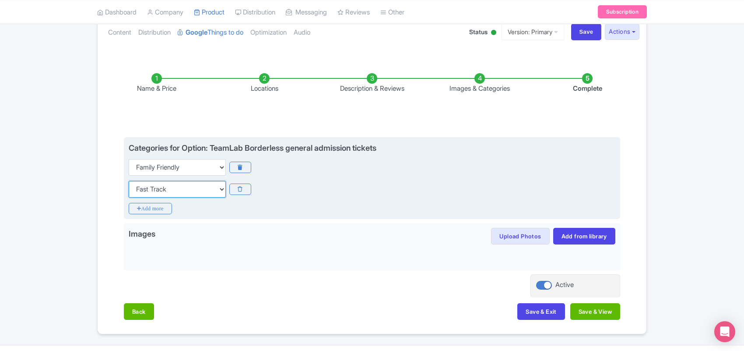
select select "guided-tours"
click at [129, 181] on select "Choose categories Adults Only Animals Audio Guide Beaches Bike Tours Boat Tours…" at bounding box center [177, 189] width 97 height 17
click at [162, 208] on icon "Add more" at bounding box center [150, 208] width 43 height 11
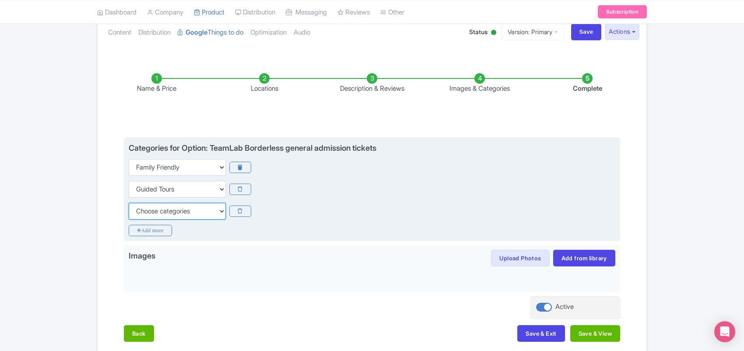
click at [161, 209] on select "Choose categories Adults Only Animals Audio Guide Beaches Bike Tours Boat Tours…" at bounding box center [177, 211] width 97 height 17
select select "self-guided"
click at [129, 203] on select "Choose categories Adults Only Animals Audio Guide Beaches Bike Tours Boat Tours…" at bounding box center [177, 211] width 97 height 17
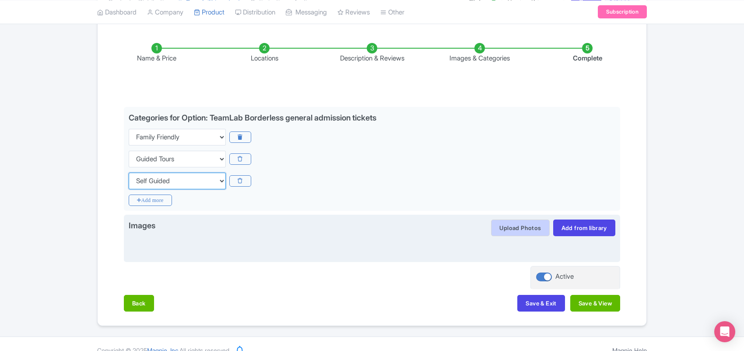
scroll to position [146, 0]
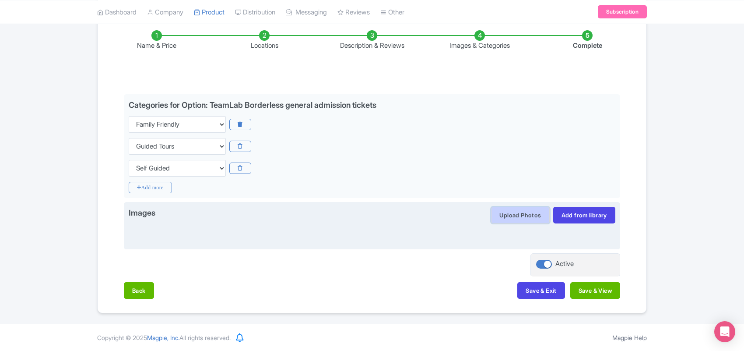
click at [513, 215] on button "Upload Photos" at bounding box center [520, 215] width 58 height 17
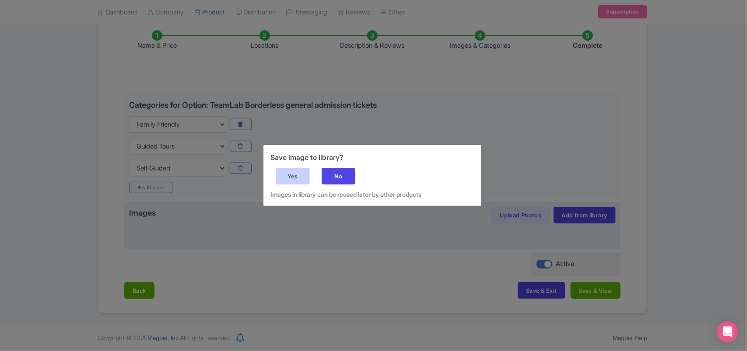
click at [298, 176] on div "Yes" at bounding box center [293, 176] width 34 height 17
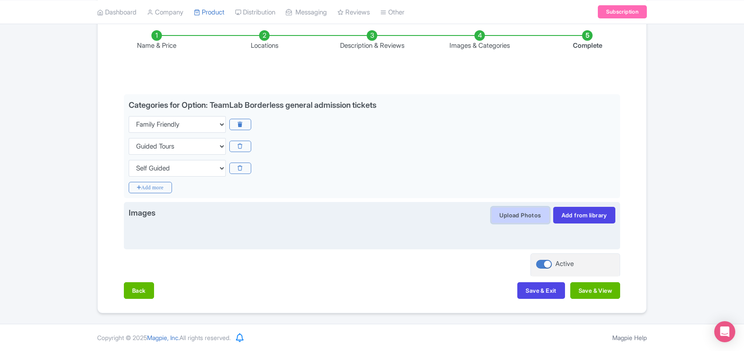
click at [519, 215] on button "Upload Photos" at bounding box center [520, 215] width 58 height 17
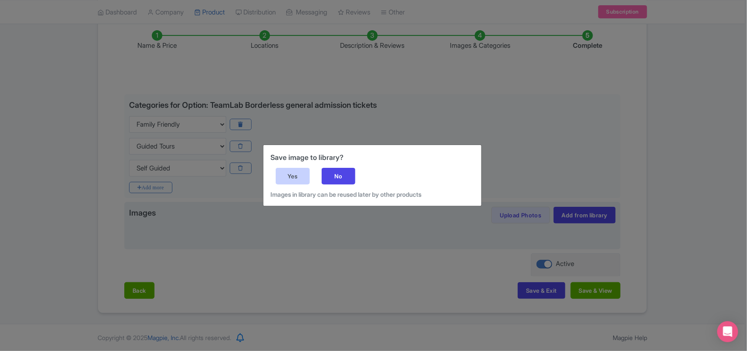
click at [301, 174] on div "Yes" at bounding box center [293, 176] width 34 height 17
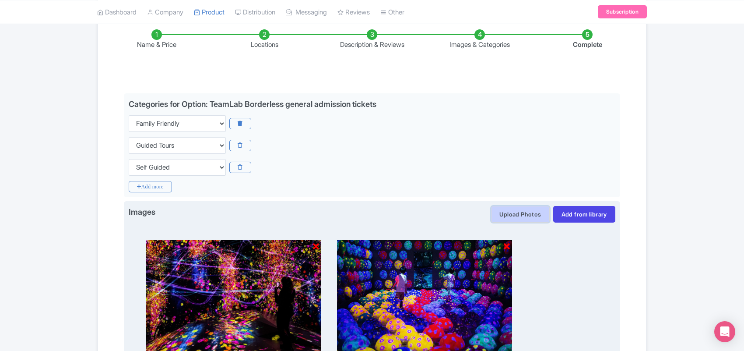
click at [502, 216] on button "Upload Photos" at bounding box center [520, 214] width 58 height 17
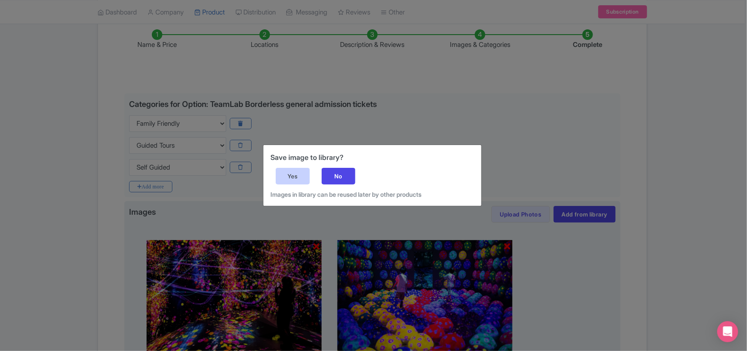
click at [294, 172] on div "Yes" at bounding box center [293, 176] width 34 height 17
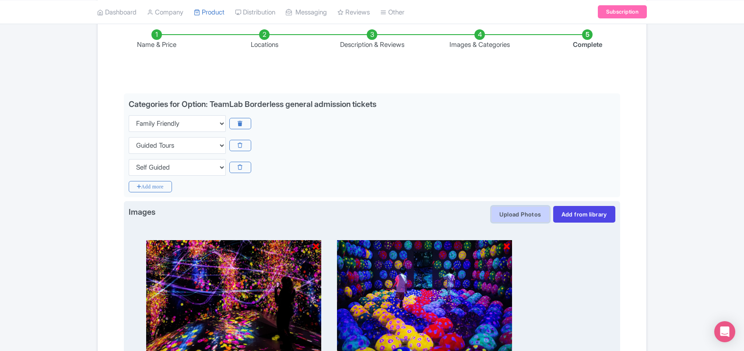
click at [520, 213] on button "Upload Photos" at bounding box center [520, 214] width 58 height 17
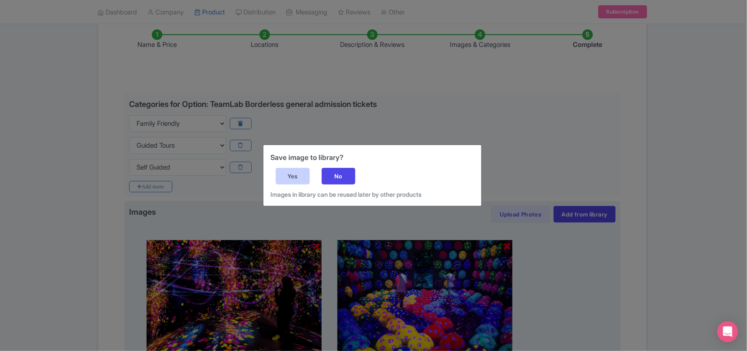
click at [288, 175] on div "Yes" at bounding box center [293, 176] width 34 height 17
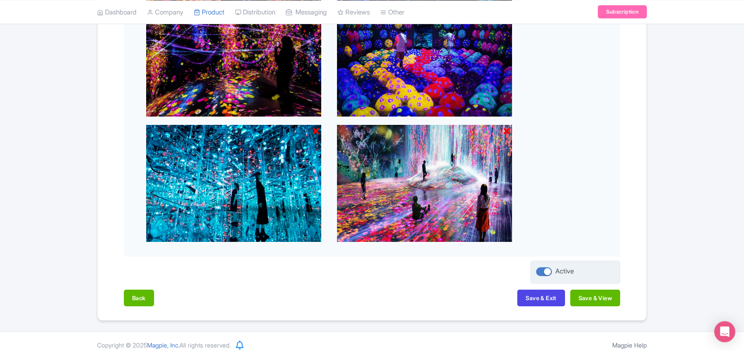
scroll to position [395, 0]
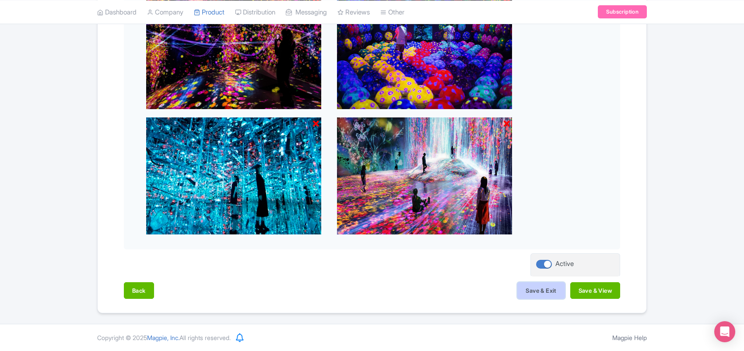
click at [546, 290] on button "Save & Exit" at bounding box center [541, 290] width 47 height 17
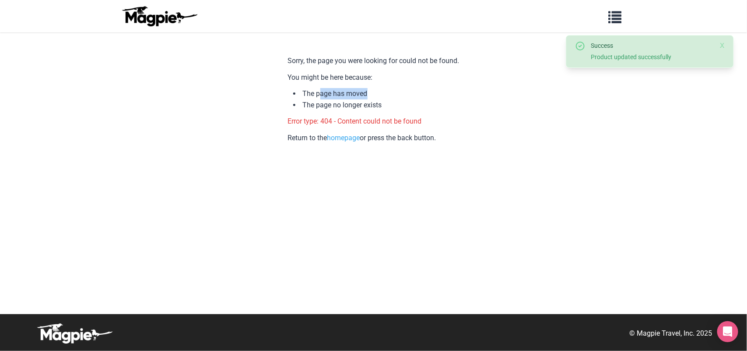
drag, startPoint x: 320, startPoint y: 95, endPoint x: 394, endPoint y: 95, distance: 74.4
click at [394, 95] on li "The page has moved" at bounding box center [376, 93] width 166 height 11
drag, startPoint x: 338, startPoint y: 111, endPoint x: 415, endPoint y: 111, distance: 76.2
click at [415, 111] on div "Sorry, the page you were looking for could not be found. You might be here beca…" at bounding box center [374, 173] width 172 height 247
click at [349, 138] on link "homepage" at bounding box center [344, 138] width 33 height 8
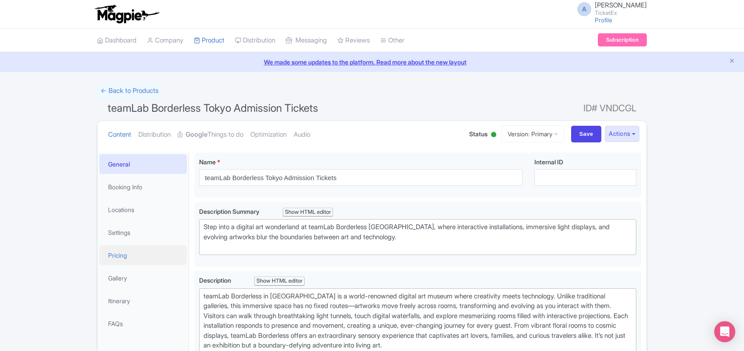
click at [119, 253] on link "Pricing" at bounding box center [143, 255] width 88 height 20
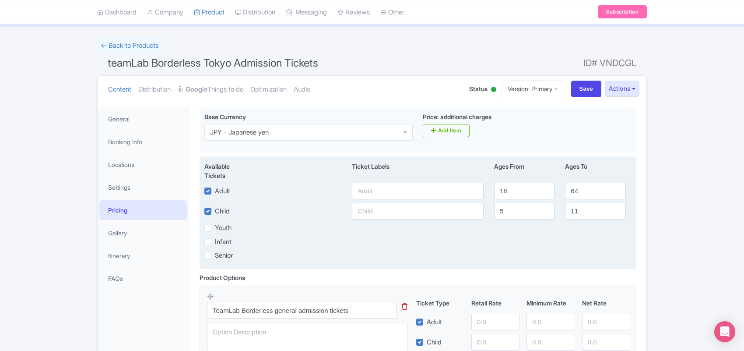
scroll to position [55, 0]
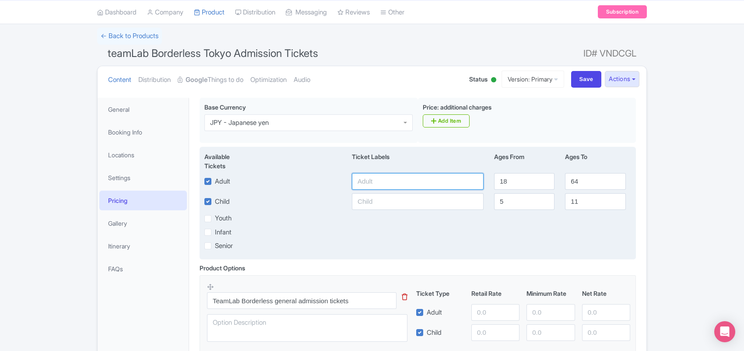
click at [390, 184] on input "text" at bounding box center [418, 181] width 132 height 17
type input "3800"
click at [360, 204] on input "text" at bounding box center [418, 201] width 132 height 17
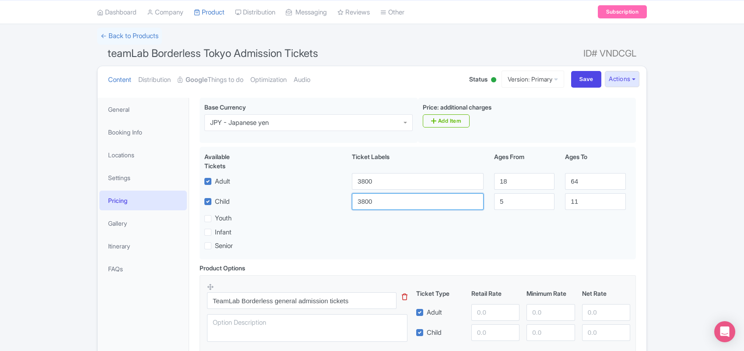
type input "3800"
click at [490, 316] on input "number" at bounding box center [496, 312] width 48 height 17
type input "2099"
paste input "2099"
type input "2099"
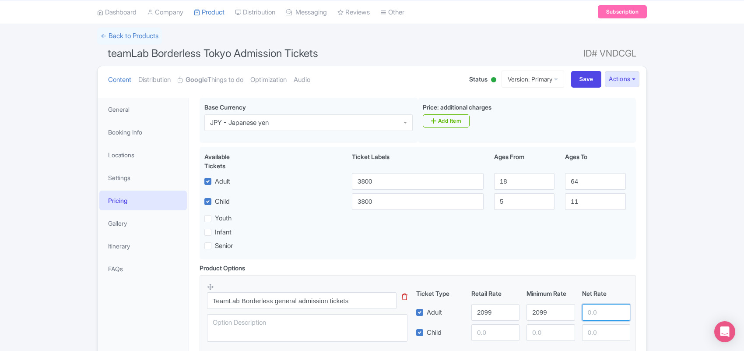
paste input "2099"
type input "2099"
paste input "2099"
type input "2099"
paste input "2099"
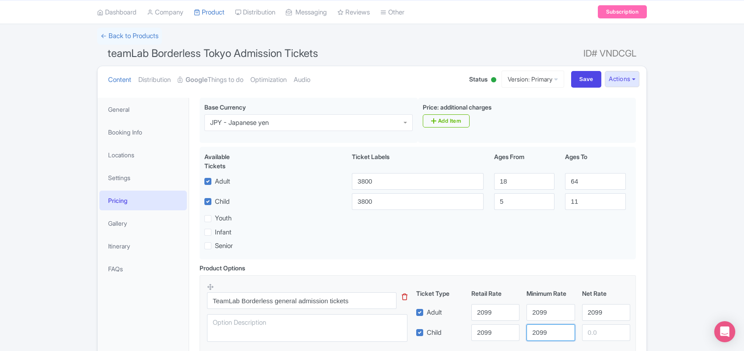
type input "2099"
paste input "2099"
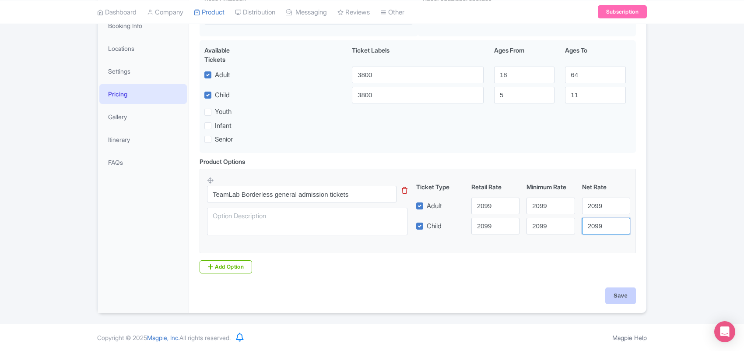
type input "2099"
click at [620, 292] on input "Save" at bounding box center [621, 295] width 31 height 17
type input "Saving..."
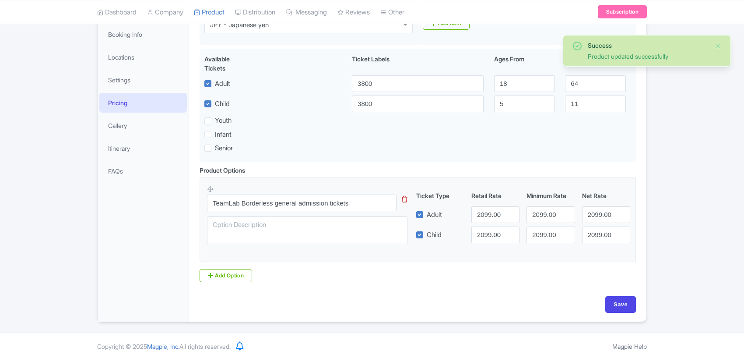
scroll to position [152, 0]
click at [122, 82] on link "Settings" at bounding box center [143, 80] width 88 height 20
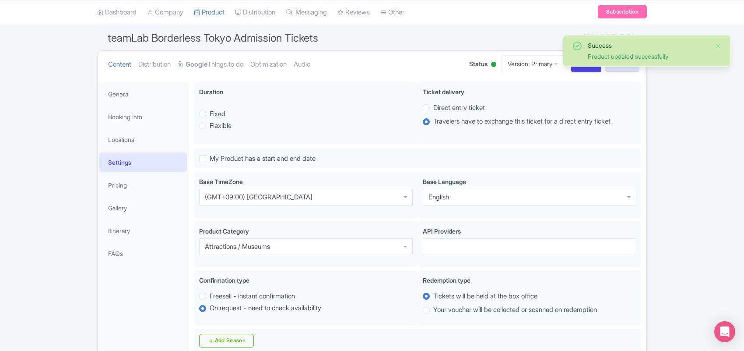
scroll to position [43, 0]
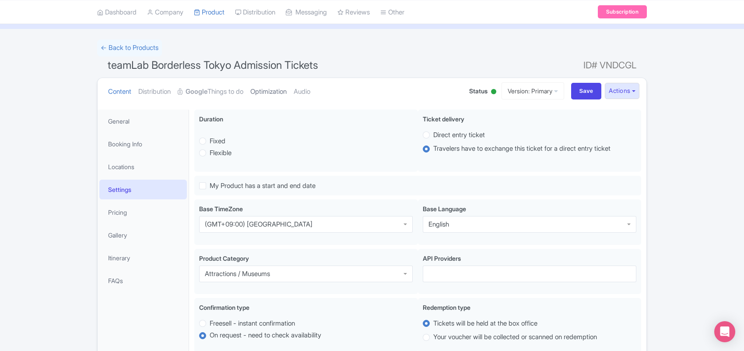
click at [269, 87] on link "Optimization" at bounding box center [268, 92] width 36 height 28
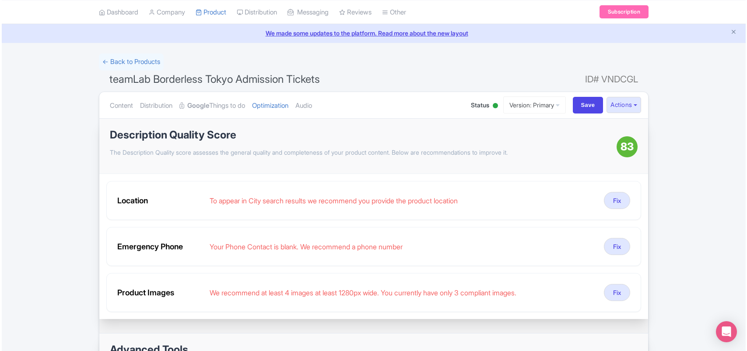
scroll to position [55, 0]
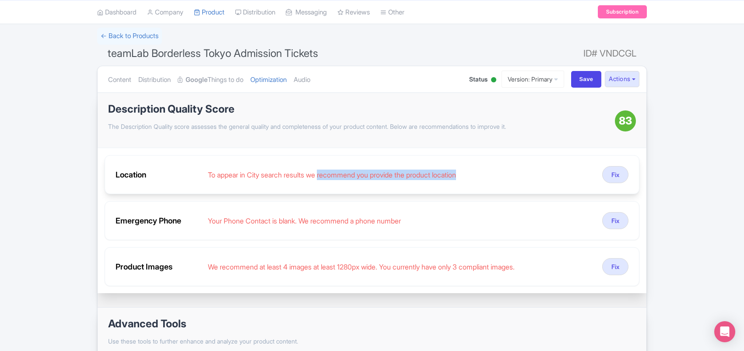
drag, startPoint x: 325, startPoint y: 174, endPoint x: 511, endPoint y: 176, distance: 186.6
click at [511, 176] on div "To appear in City search results we recommend you provide the product location" at bounding box center [402, 174] width 388 height 11
click at [620, 176] on button "Fix" at bounding box center [616, 174] width 26 height 17
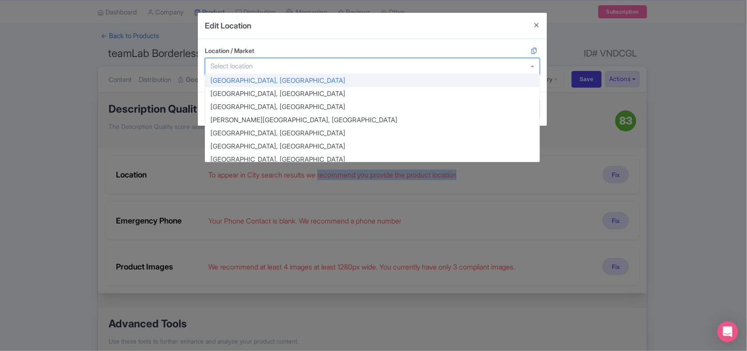
click at [248, 63] on input "Location / Market" at bounding box center [234, 66] width 47 height 8
paste input "Japan, 〒106-0041 Tokyo, Minato City, Toranomon, 5 Chome−９ Azabudai Hills Garden…"
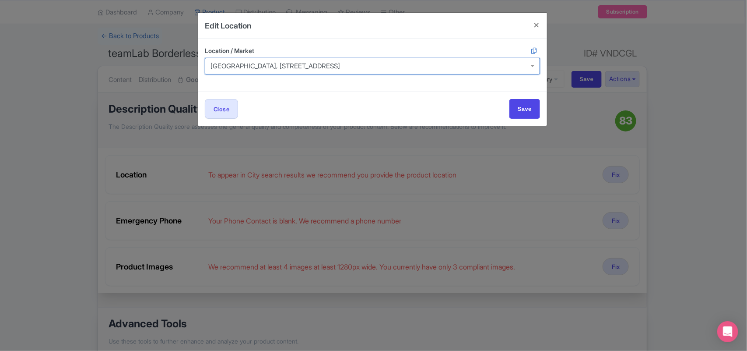
scroll to position [0, 0]
type input "Japan, 〒106-0041 Tokyo, Minato City, Toranomon, 5 Chome−９ Azabudai Hills Garden…"
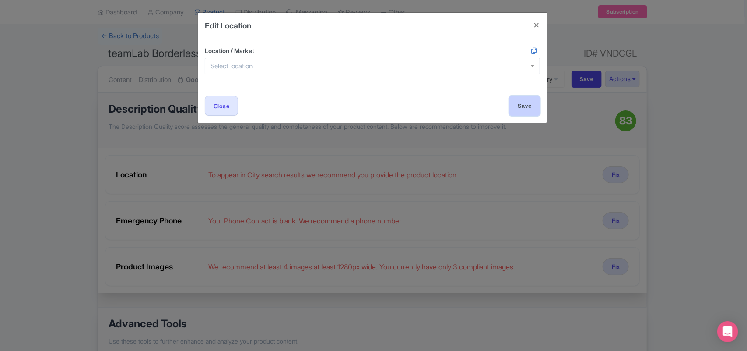
click at [520, 109] on input "Save" at bounding box center [525, 106] width 31 height 20
type input "Save"
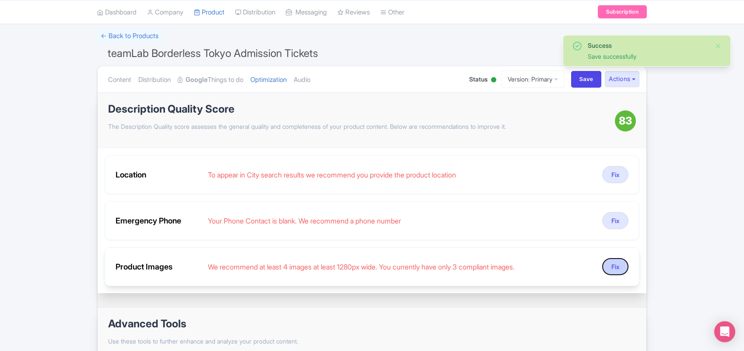
click at [613, 268] on button "Fix" at bounding box center [616, 266] width 26 height 17
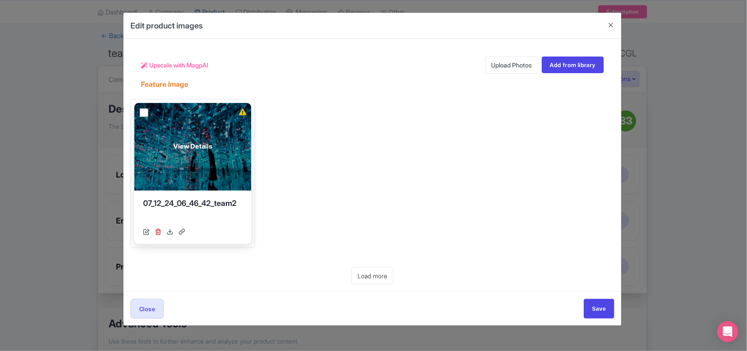
click at [145, 114] on input "checkbox" at bounding box center [144, 112] width 9 height 9
checkbox input "true"
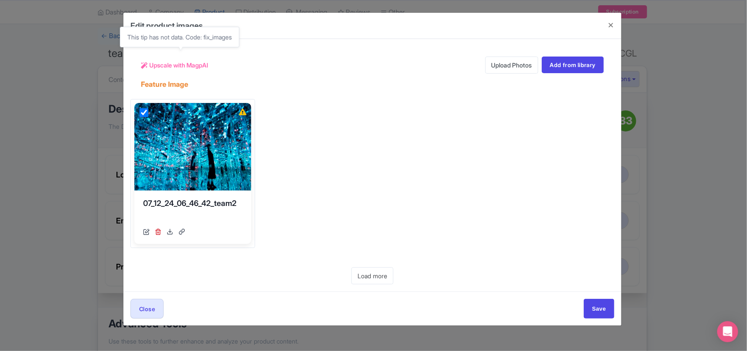
click at [178, 63] on span "Upscale with MagpAI" at bounding box center [178, 64] width 59 height 9
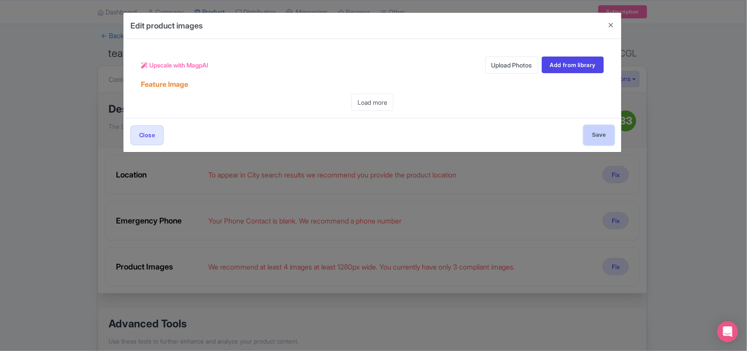
click at [597, 142] on input "Save" at bounding box center [599, 135] width 31 height 20
type input "Save"
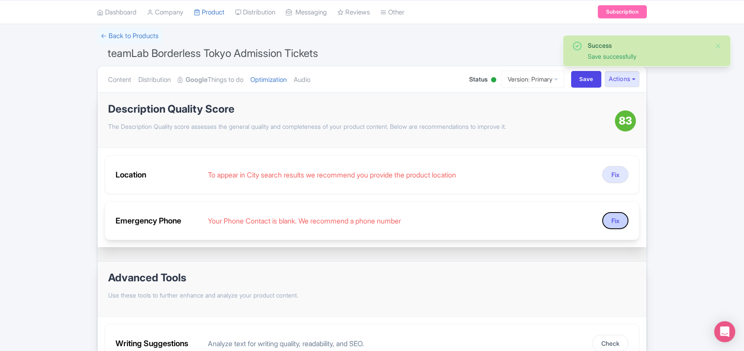
click at [613, 224] on button "Fix" at bounding box center [616, 220] width 26 height 17
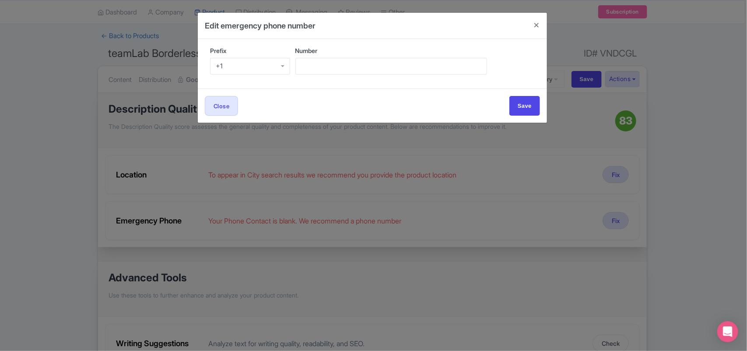
click at [255, 68] on div "+1" at bounding box center [250, 66] width 80 height 17
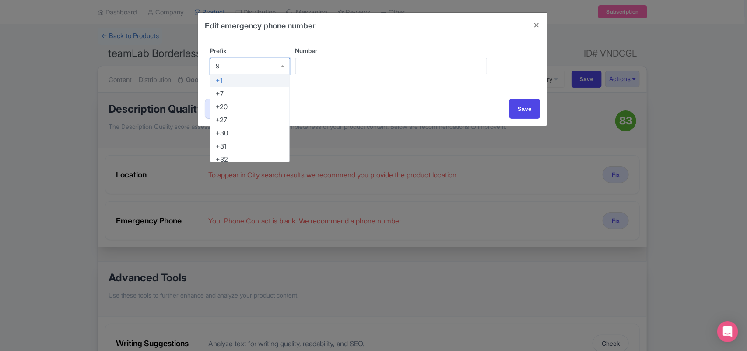
type input "91"
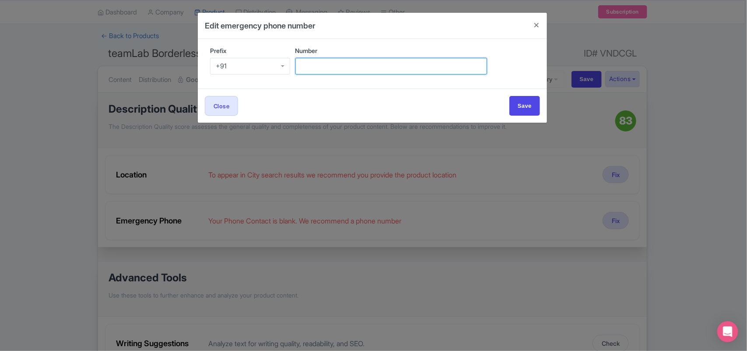
click at [304, 68] on input "Number" at bounding box center [392, 66] width 192 height 17
click at [328, 64] on input "Number" at bounding box center [392, 66] width 192 height 17
paste input "95099 89377"
type input "95099 89377"
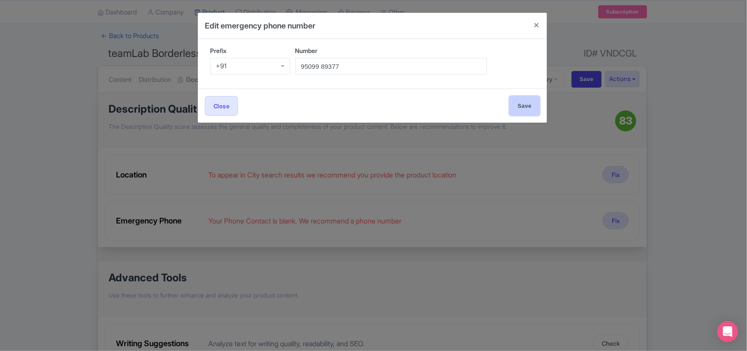
click at [517, 110] on input "Save" at bounding box center [525, 106] width 31 height 20
type input "Save"
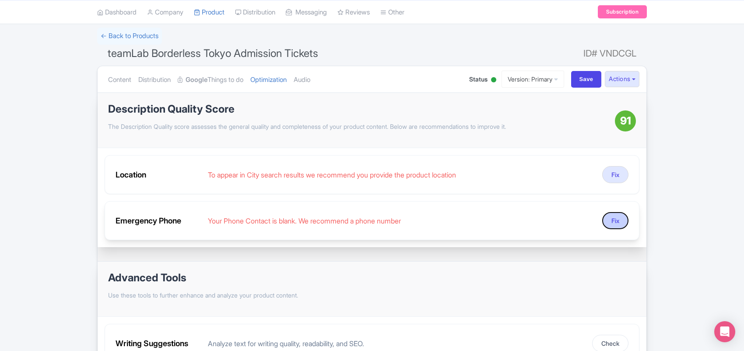
click at [617, 222] on button "Fix" at bounding box center [616, 220] width 26 height 17
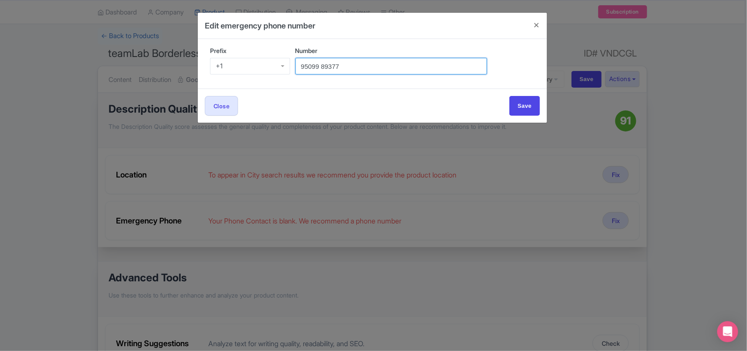
click at [322, 65] on input "95099 89377" at bounding box center [392, 66] width 192 height 17
type input "9509989377"
click at [251, 62] on div "+1" at bounding box center [250, 66] width 80 height 17
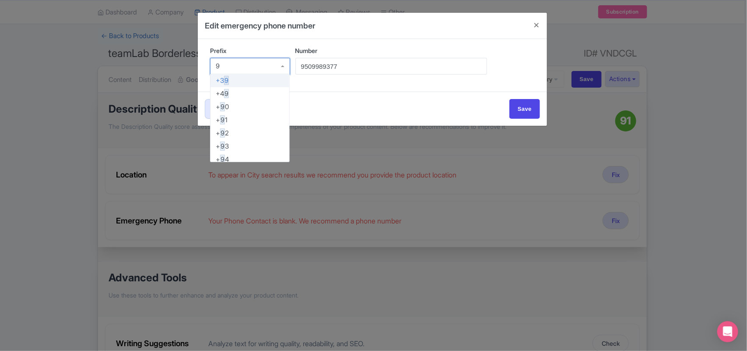
type input "91"
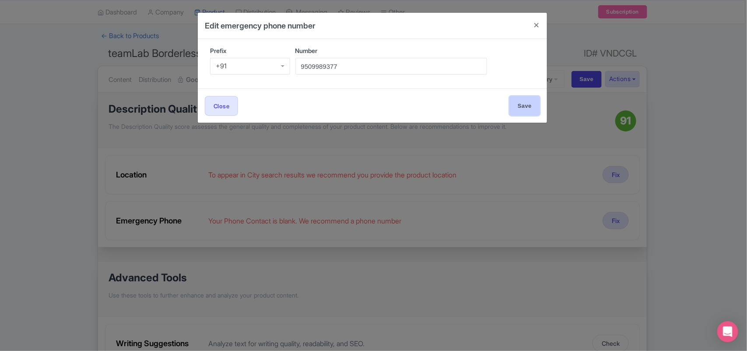
click at [517, 106] on input "Save" at bounding box center [525, 106] width 31 height 20
type input "Save"
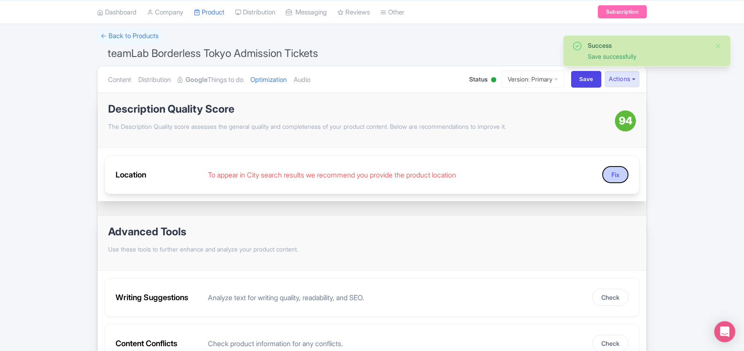
click at [616, 177] on button "Fix" at bounding box center [616, 174] width 26 height 17
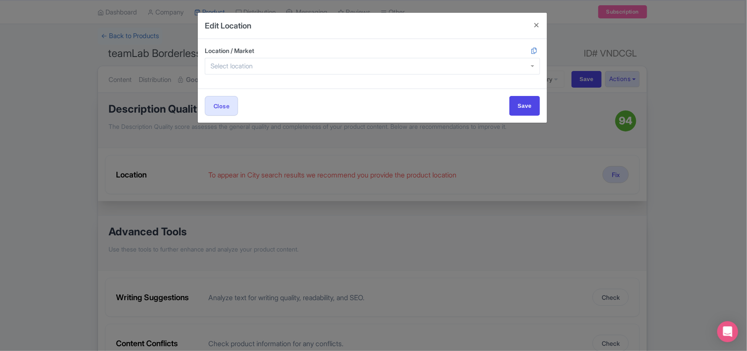
click at [240, 58] on div at bounding box center [372, 66] width 335 height 17
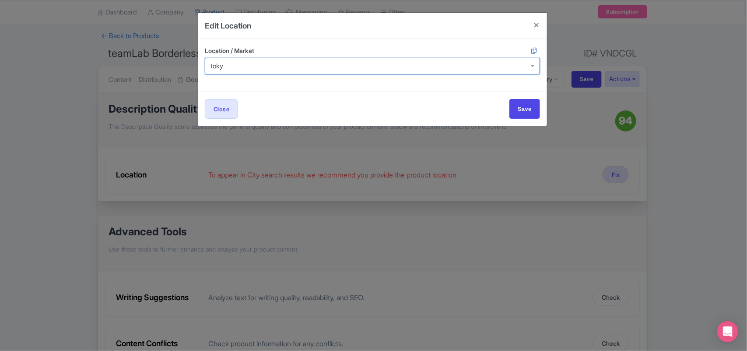
type input "tokyo"
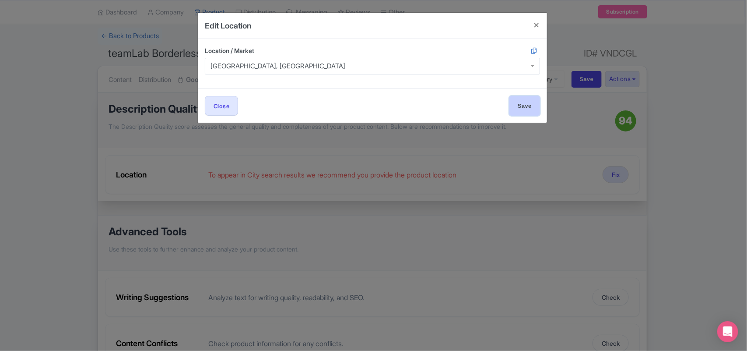
click at [524, 106] on input "Save" at bounding box center [525, 106] width 31 height 20
type input "Save"
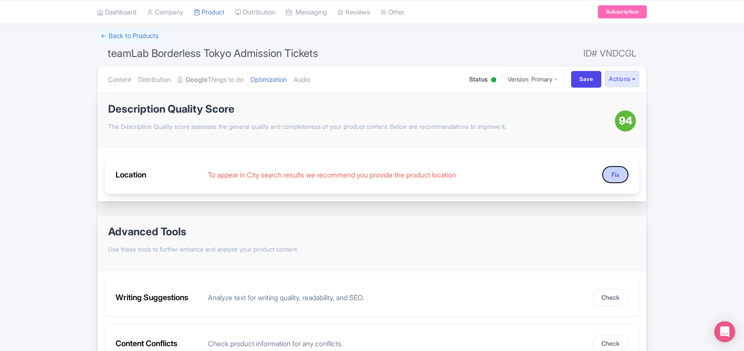
click at [612, 176] on button "Fix" at bounding box center [616, 174] width 26 height 17
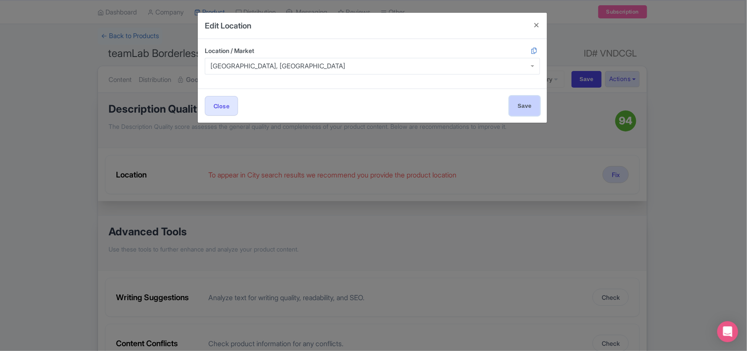
click at [519, 106] on input "Save" at bounding box center [525, 106] width 31 height 20
type input "Save"
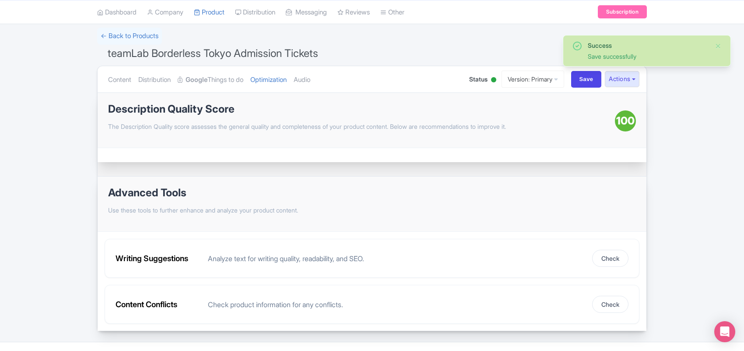
scroll to position [74, 0]
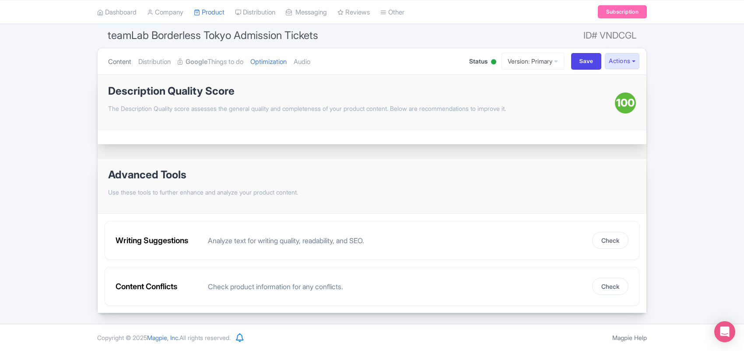
click at [116, 62] on link "Content" at bounding box center [119, 62] width 23 height 28
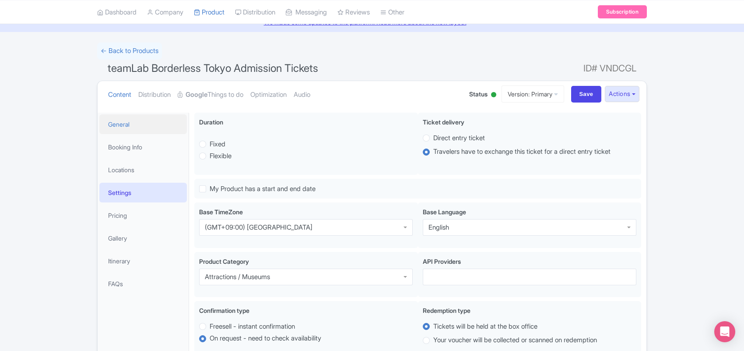
scroll to position [0, 0]
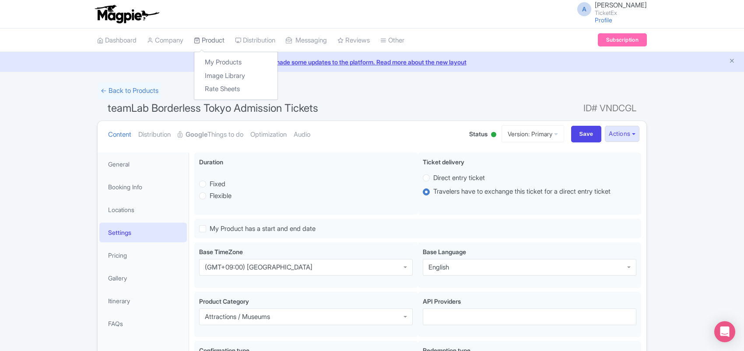
click at [204, 39] on link "Product" at bounding box center [209, 40] width 31 height 24
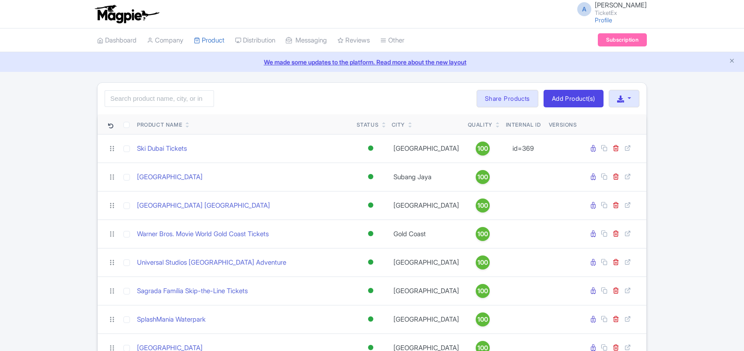
click at [180, 98] on input "search" at bounding box center [159, 98] width 109 height 17
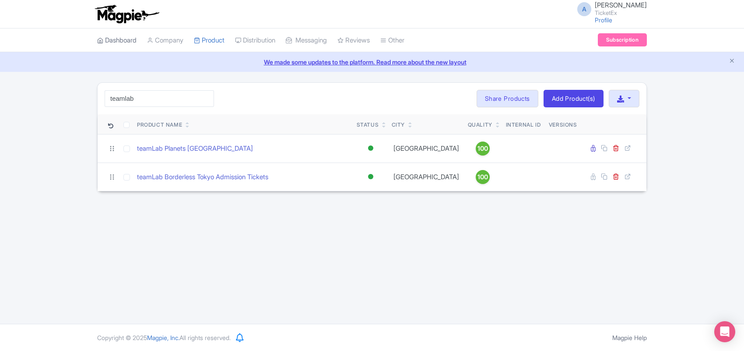
type input "teamlab"
click at [108, 41] on link "Dashboard" at bounding box center [116, 40] width 39 height 24
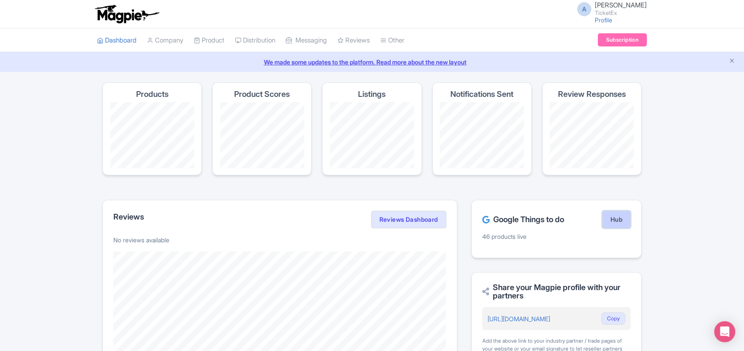
click at [610, 220] on link "Hub" at bounding box center [617, 220] width 28 height 18
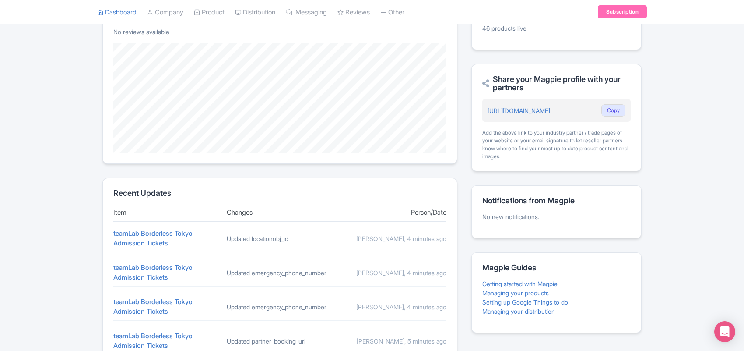
scroll to position [326, 0]
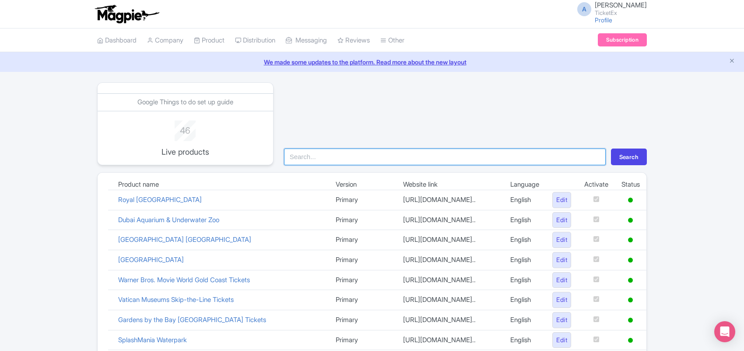
click at [349, 160] on input "search" at bounding box center [445, 156] width 322 height 17
type input "teamlab"
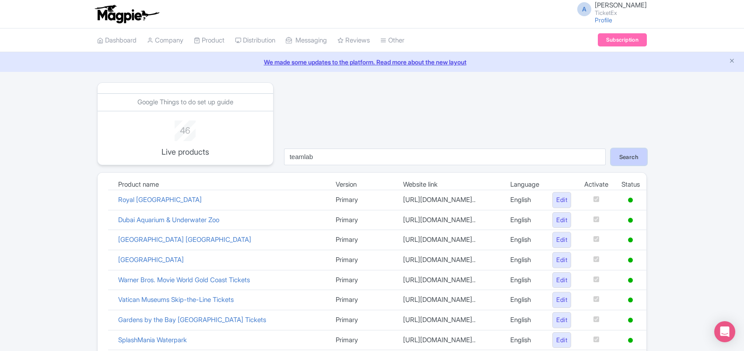
click at [627, 157] on button "Search" at bounding box center [629, 156] width 36 height 17
